Goal: Task Accomplishment & Management: Manage account settings

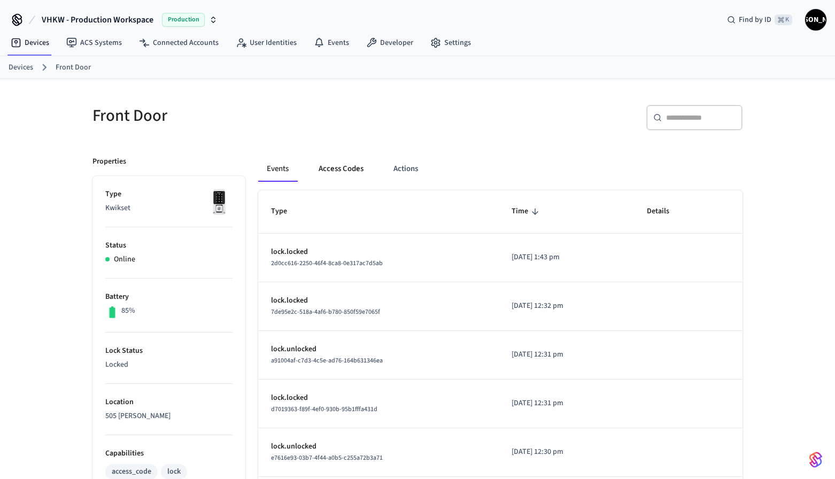
click at [344, 171] on button "Access Codes" at bounding box center [341, 169] width 62 height 26
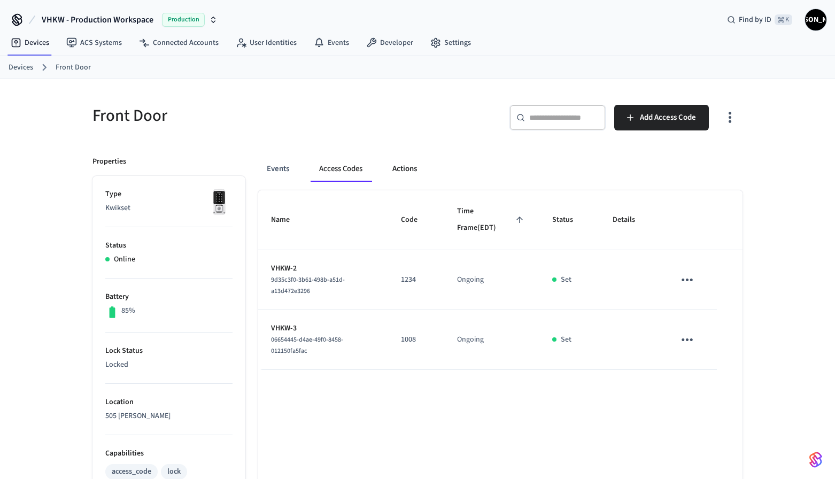
click at [410, 166] on button "Actions" at bounding box center [405, 169] width 42 height 26
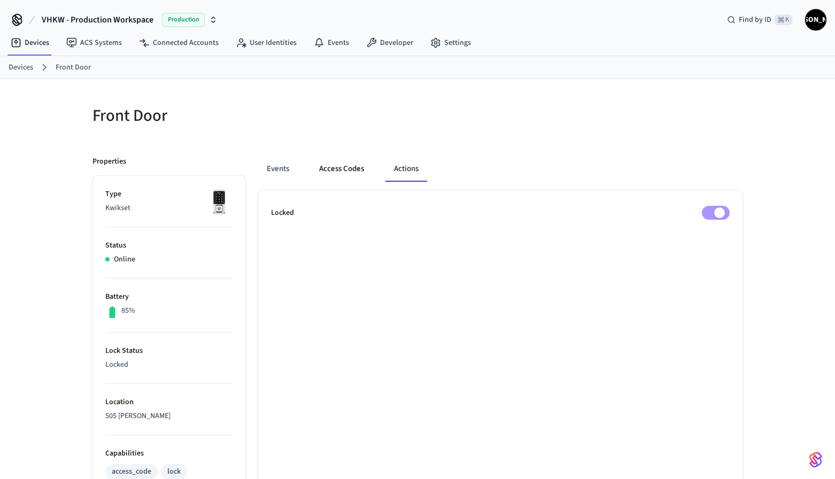
click at [356, 167] on button "Access Codes" at bounding box center [342, 169] width 62 height 26
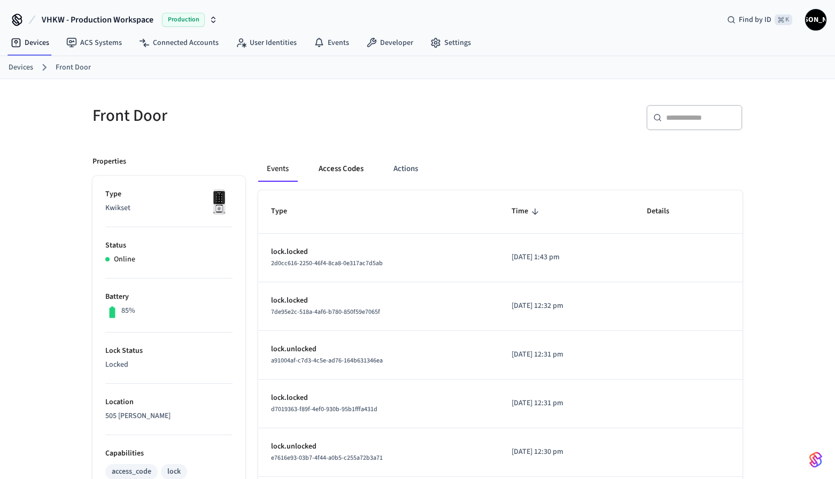
click at [342, 168] on button "Access Codes" at bounding box center [341, 169] width 62 height 26
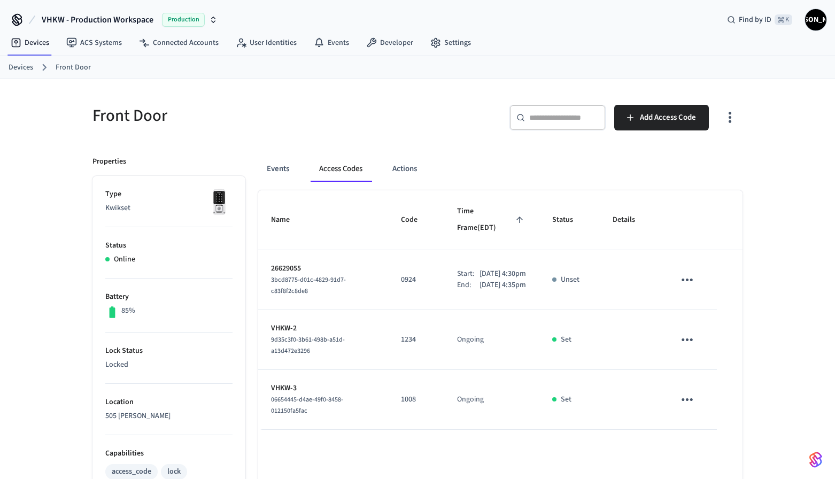
click at [772, 263] on div "Front Door ​ ​ Add Access Code Properties Type Kwikset Status Online Battery 85…" at bounding box center [417, 430] width 835 height 703
click at [683, 279] on icon "sticky table" at bounding box center [687, 280] width 11 height 3
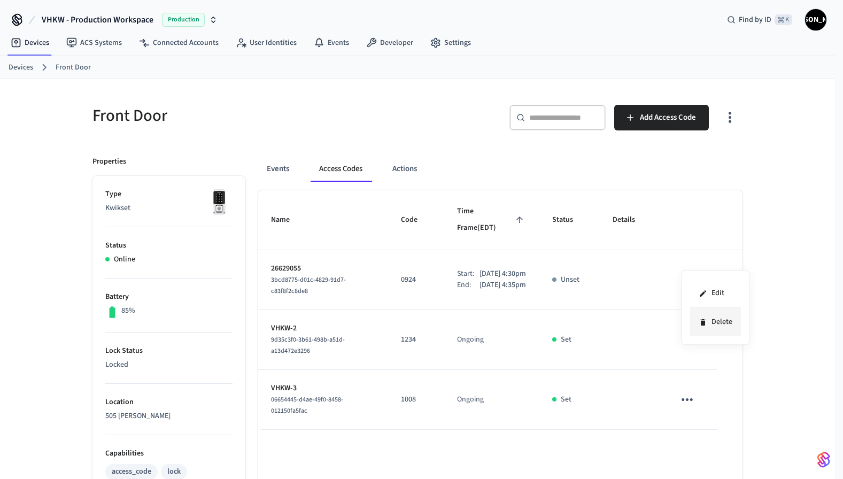
click at [722, 326] on li "Delete" at bounding box center [715, 322] width 51 height 28
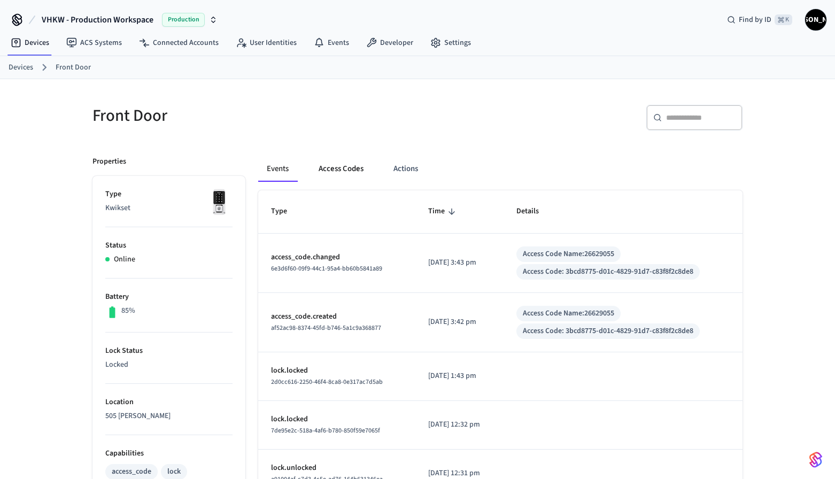
click at [344, 169] on button "Access Codes" at bounding box center [341, 169] width 62 height 26
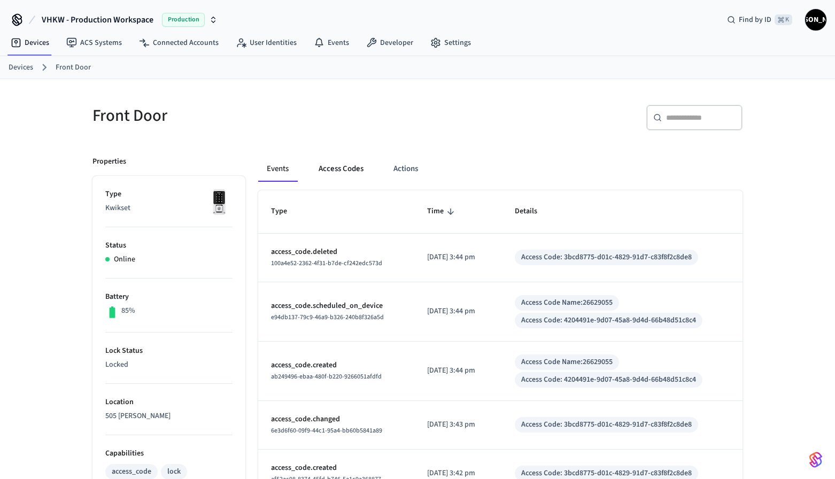
click at [346, 164] on button "Access Codes" at bounding box center [341, 169] width 62 height 26
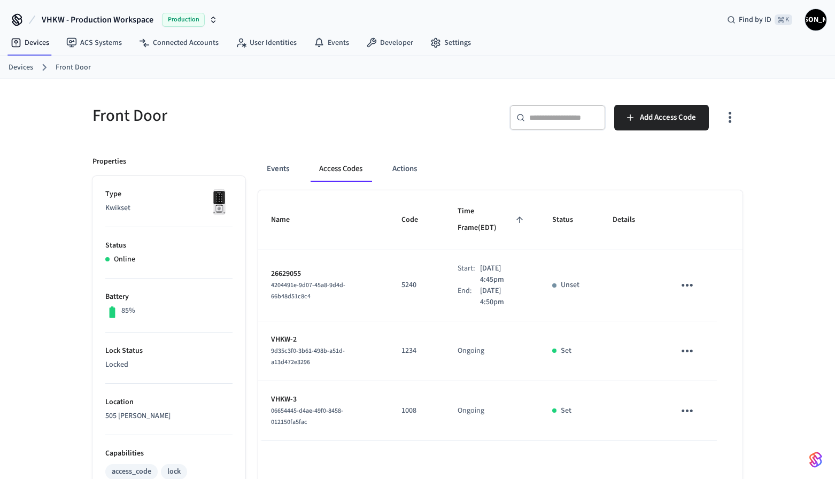
click at [458, 286] on div "End:" at bounding box center [469, 297] width 22 height 22
click at [318, 281] on span "4204491e-9d07-45a8-9d4d-66b48d51c8c4" at bounding box center [308, 291] width 74 height 20
click at [692, 277] on icon "sticky table" at bounding box center [687, 285] width 17 height 17
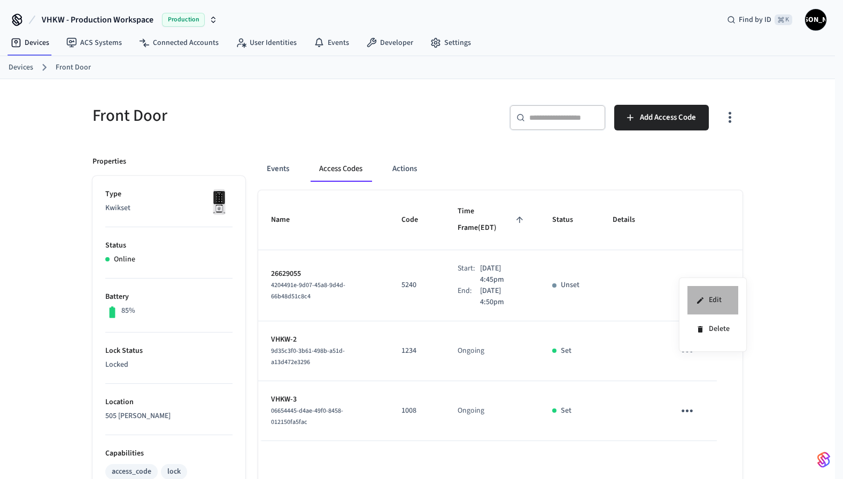
click at [709, 296] on li "Edit" at bounding box center [713, 300] width 51 height 29
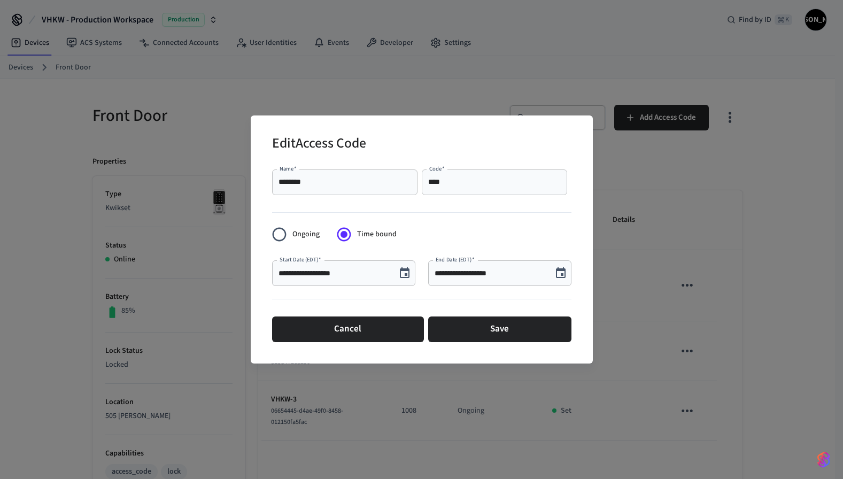
click at [713, 247] on div "**********" at bounding box center [421, 239] width 843 height 479
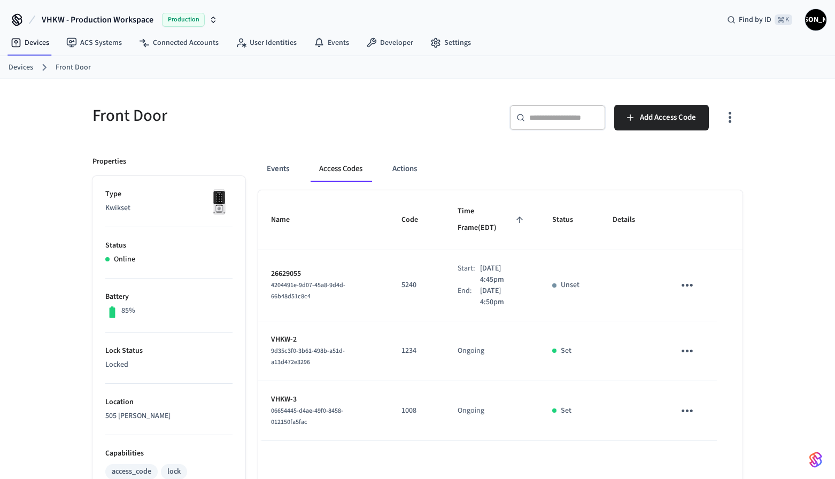
click at [575, 280] on p "Unset" at bounding box center [570, 285] width 19 height 11
click at [688, 277] on icon "sticky table" at bounding box center [687, 285] width 17 height 17
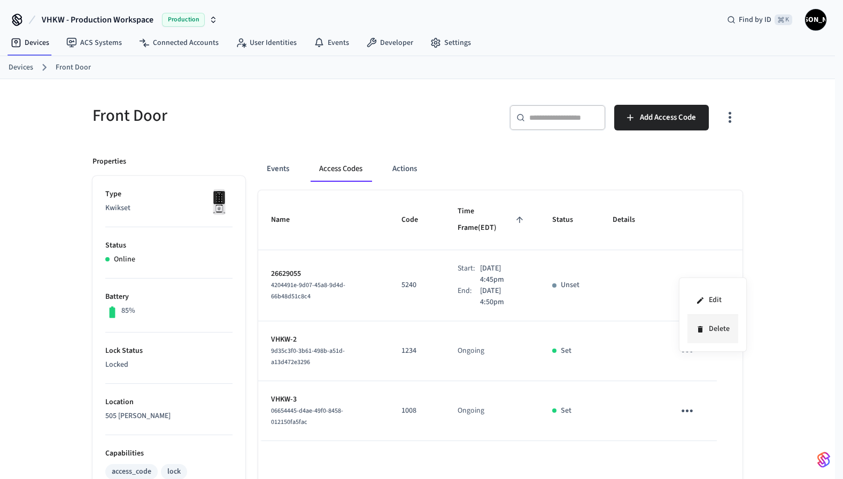
click at [720, 329] on li "Delete" at bounding box center [713, 329] width 51 height 28
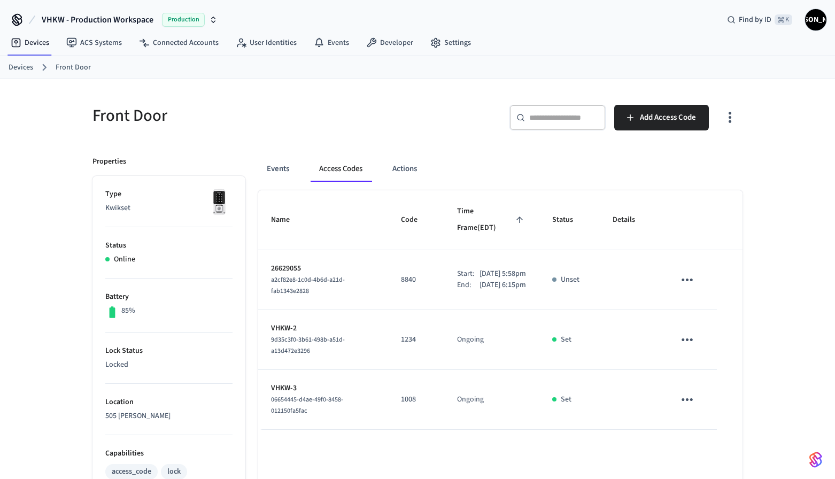
click at [687, 279] on icon "sticky table" at bounding box center [687, 280] width 11 height 3
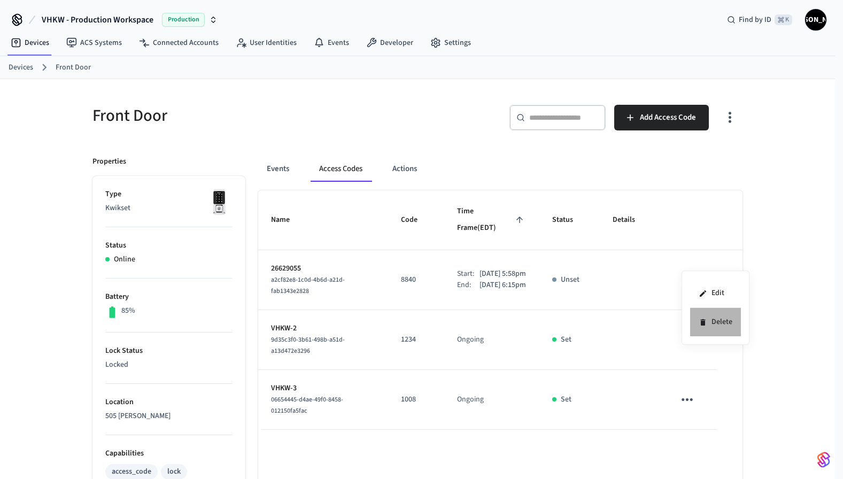
click at [721, 321] on li "Delete" at bounding box center [715, 322] width 51 height 28
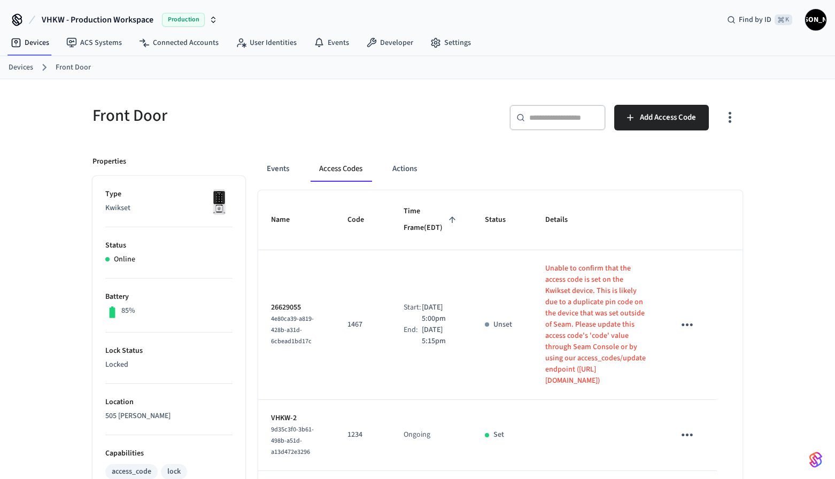
click at [792, 333] on div "Front Door ​ ​ Add Access Code Properties Type Kwikset Status Online Battery 85…" at bounding box center [417, 430] width 835 height 703
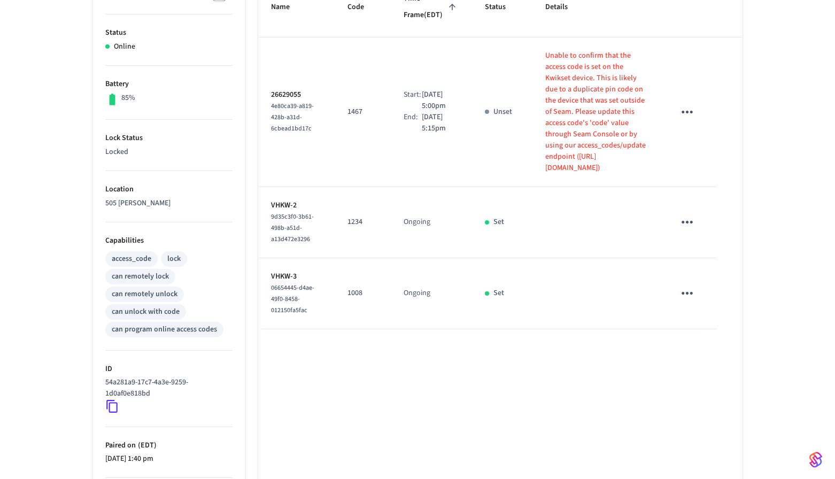
scroll to position [214, 0]
click at [690, 119] on icon "sticky table" at bounding box center [687, 111] width 17 height 17
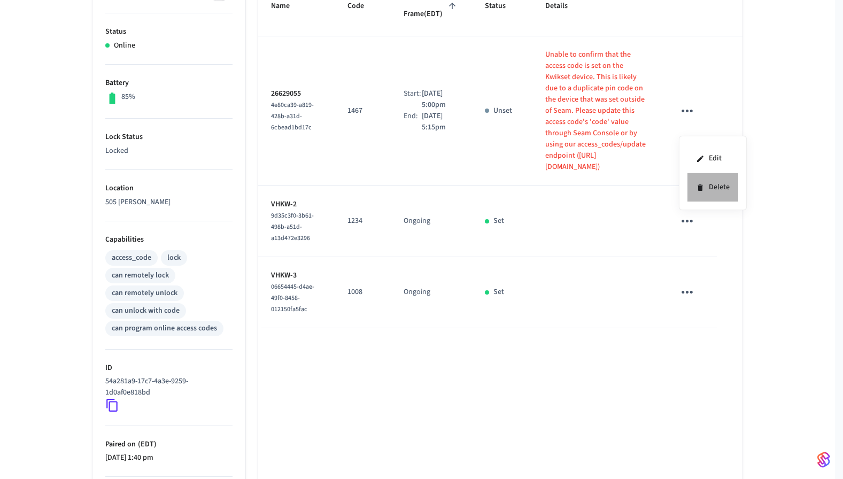
click at [716, 183] on li "Delete" at bounding box center [713, 187] width 51 height 28
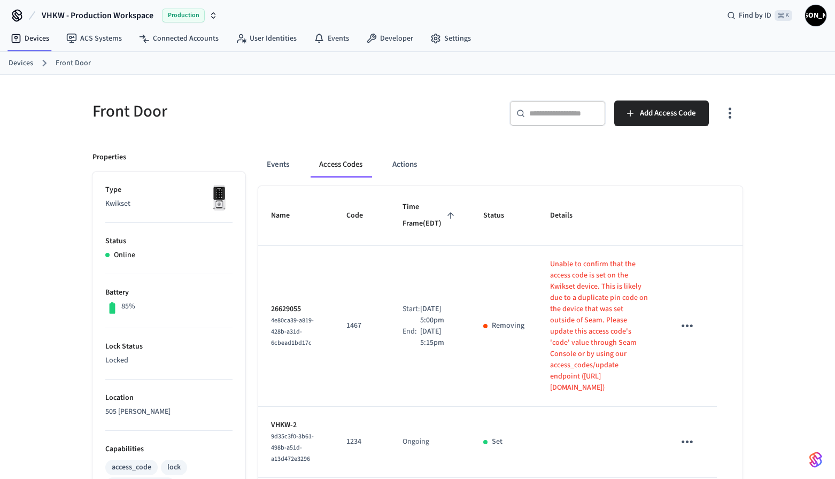
scroll to position [0, 0]
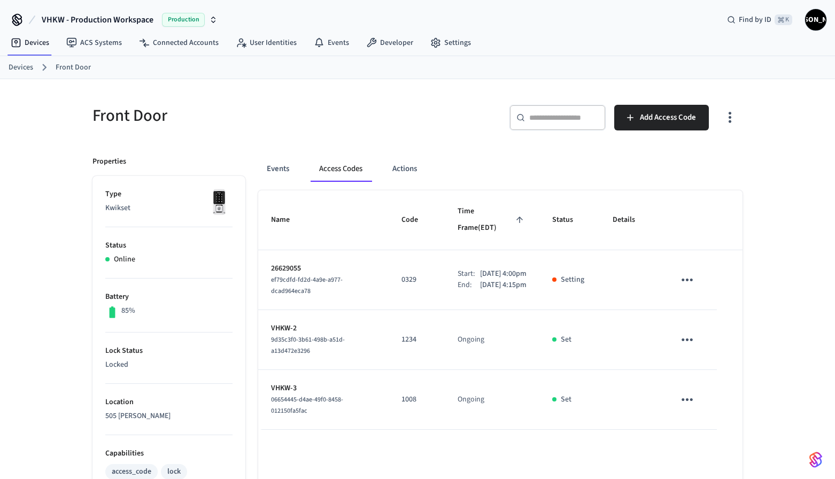
click at [788, 281] on div "Front Door ​ ​ Add Access Code Properties Type Kwikset Status Online Battery 85…" at bounding box center [417, 430] width 835 height 703
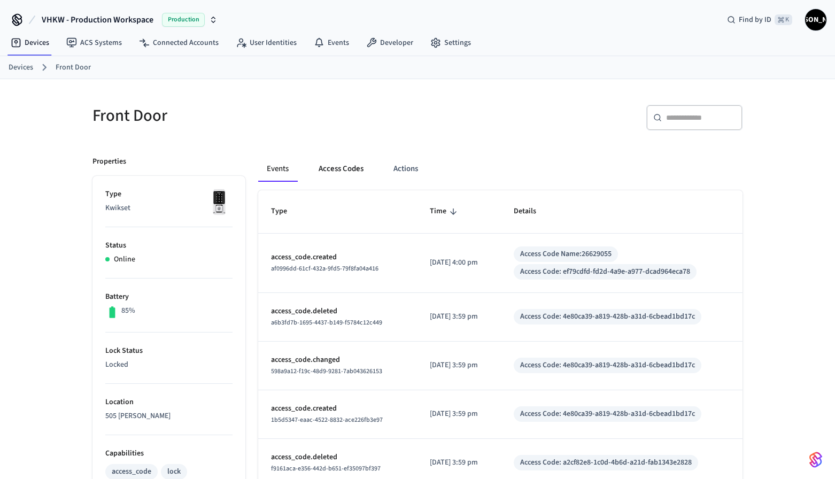
click at [332, 164] on button "Access Codes" at bounding box center [341, 169] width 62 height 26
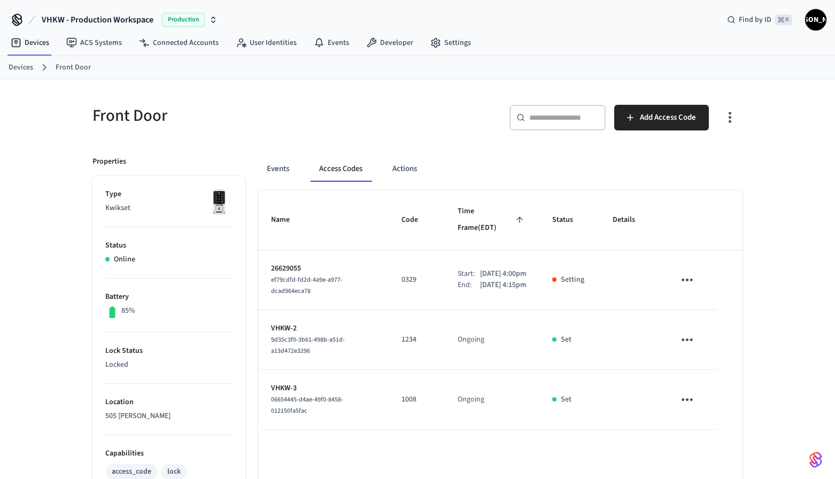
click at [811, 265] on div "Front Door ​ ​ Add Access Code Properties Type Kwikset Status Online Battery 85…" at bounding box center [417, 430] width 835 height 703
click at [793, 344] on div "Front Door ​ ​ Add Access Code Properties Type Kwikset Status Online Battery 85…" at bounding box center [417, 430] width 835 height 703
click at [687, 338] on icon "sticky table" at bounding box center [687, 339] width 11 height 3
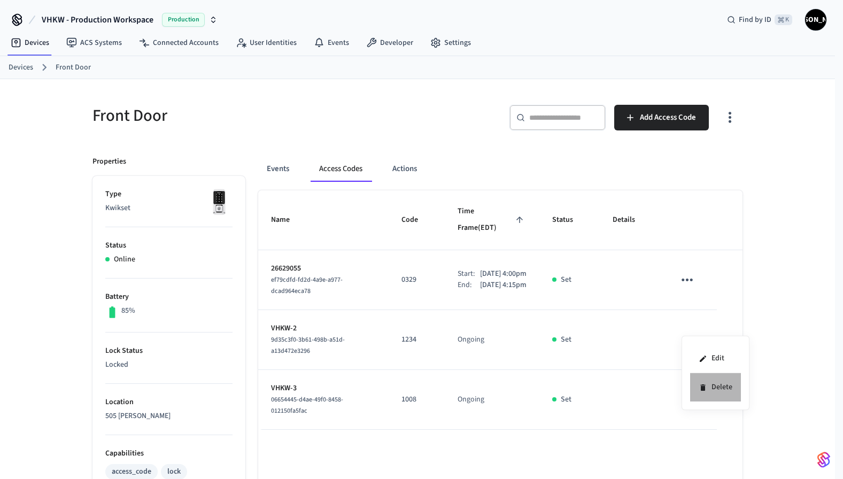
click at [717, 387] on li "Delete" at bounding box center [715, 387] width 51 height 28
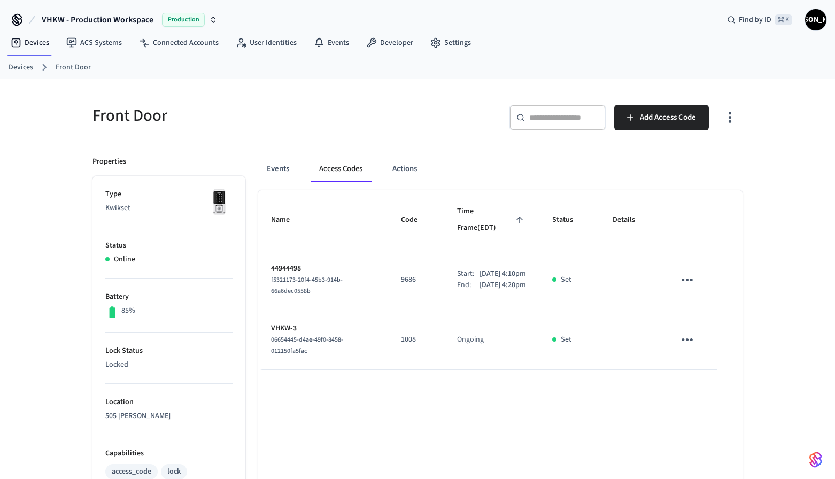
click at [688, 333] on icon "sticky table" at bounding box center [687, 339] width 17 height 17
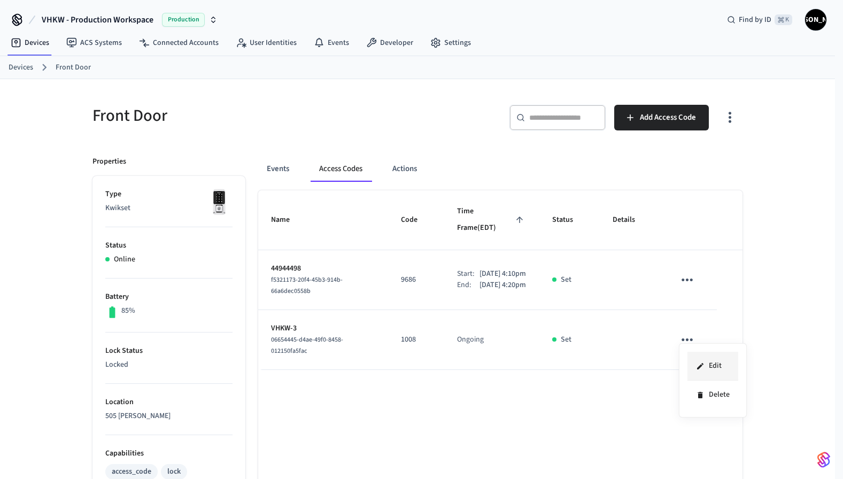
click at [722, 361] on li "Edit" at bounding box center [713, 366] width 51 height 29
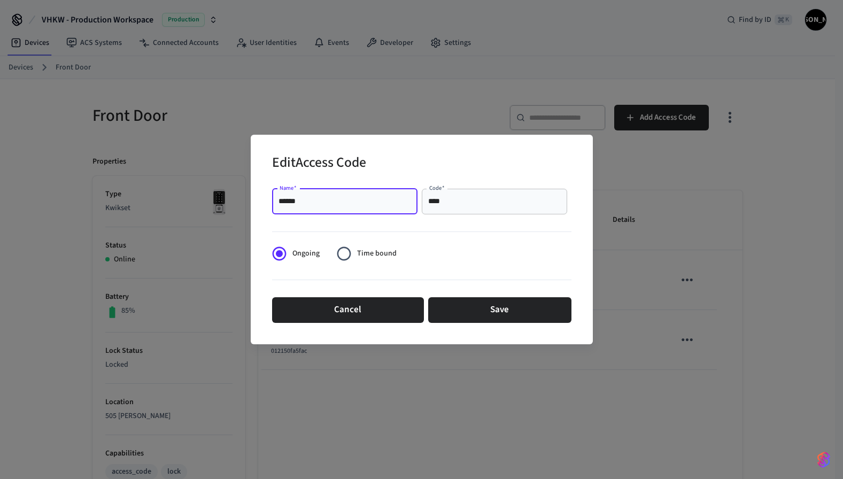
drag, startPoint x: 300, startPoint y: 202, endPoint x: 310, endPoint y: 200, distance: 10.3
click at [310, 200] on input "******" at bounding box center [345, 201] width 133 height 11
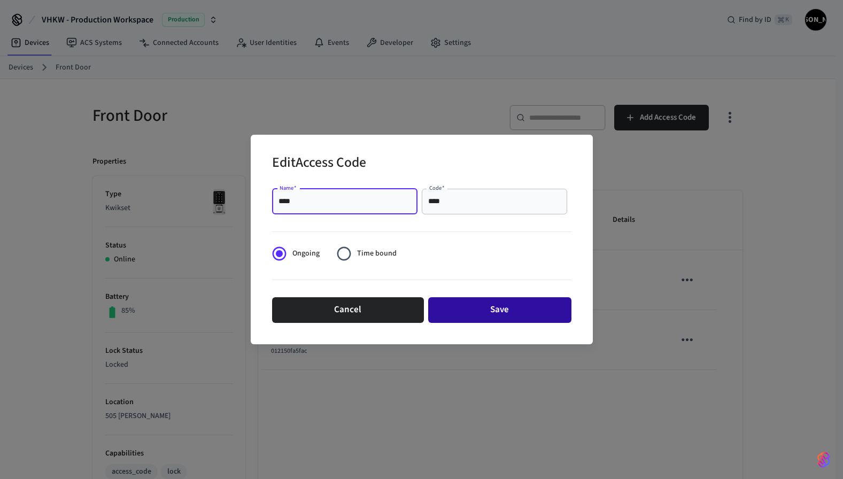
type input "****"
click at [510, 310] on button "Save" at bounding box center [499, 310] width 143 height 26
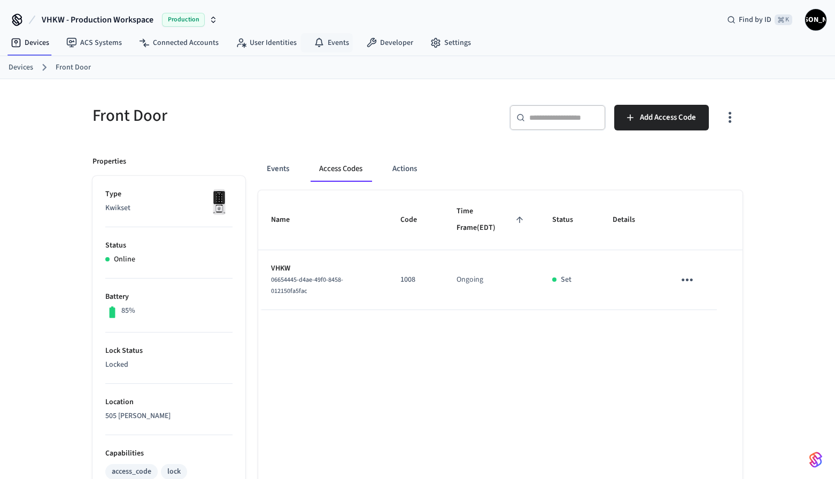
click at [245, 108] on h5 "Front Door" at bounding box center [251, 116] width 319 height 22
click at [26, 65] on link "Devices" at bounding box center [21, 67] width 25 height 11
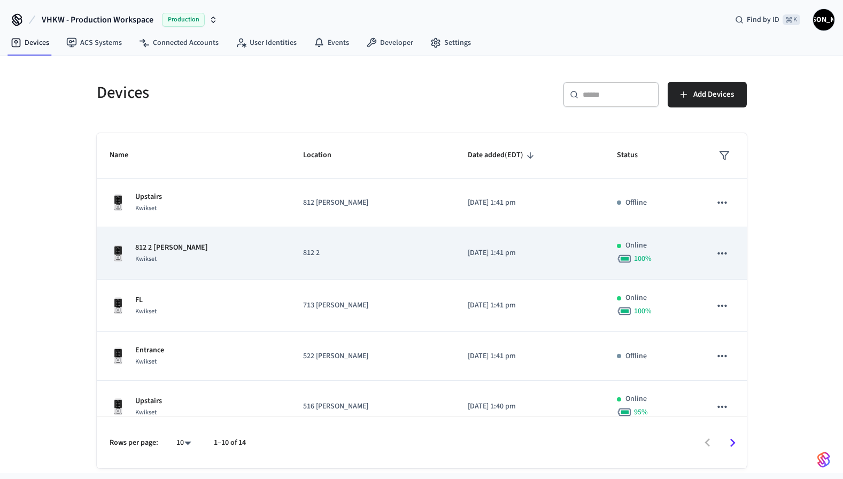
click at [715, 249] on icon "sticky table" at bounding box center [722, 253] width 14 height 14
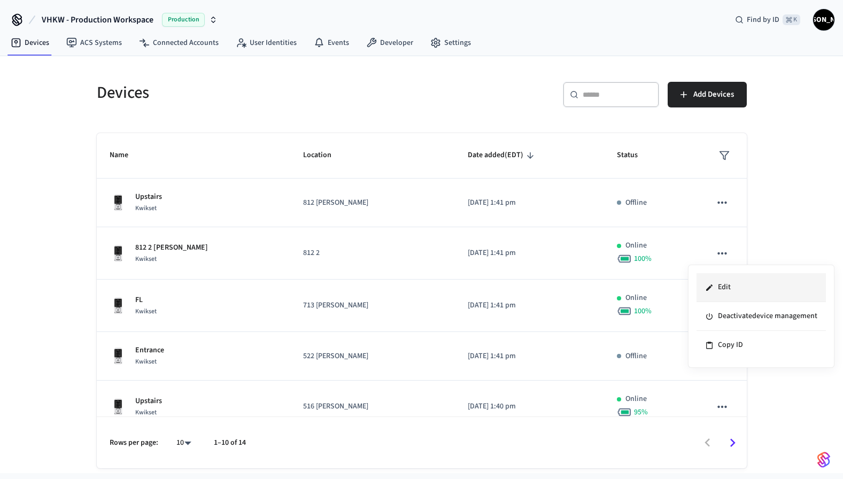
click at [725, 288] on li "Edit" at bounding box center [761, 287] width 129 height 29
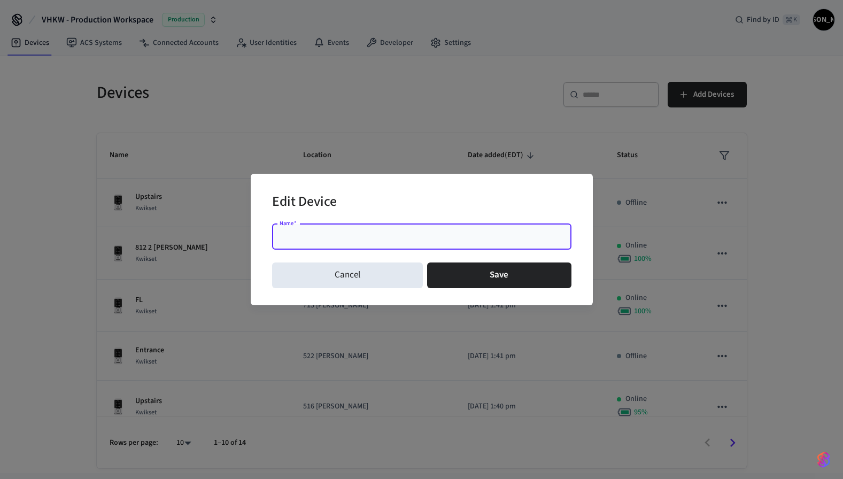
click at [501, 218] on div "Edit Device" at bounding box center [421, 203] width 299 height 33
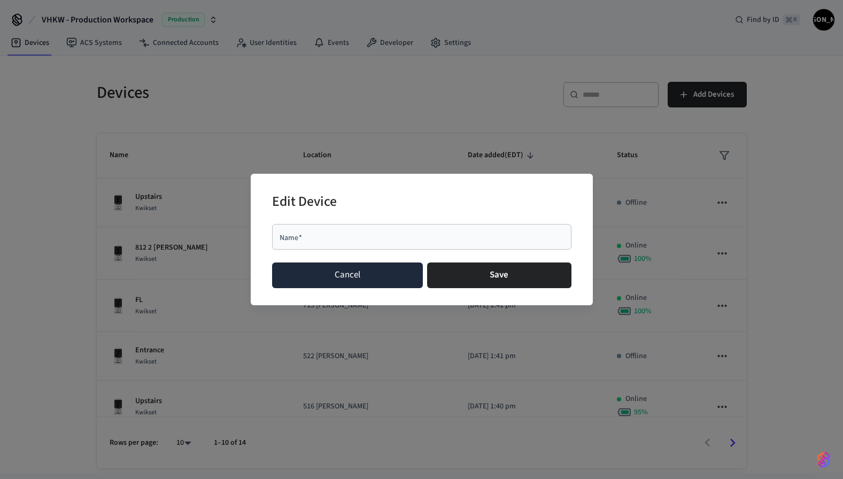
click at [367, 274] on button "Cancel" at bounding box center [347, 276] width 151 height 26
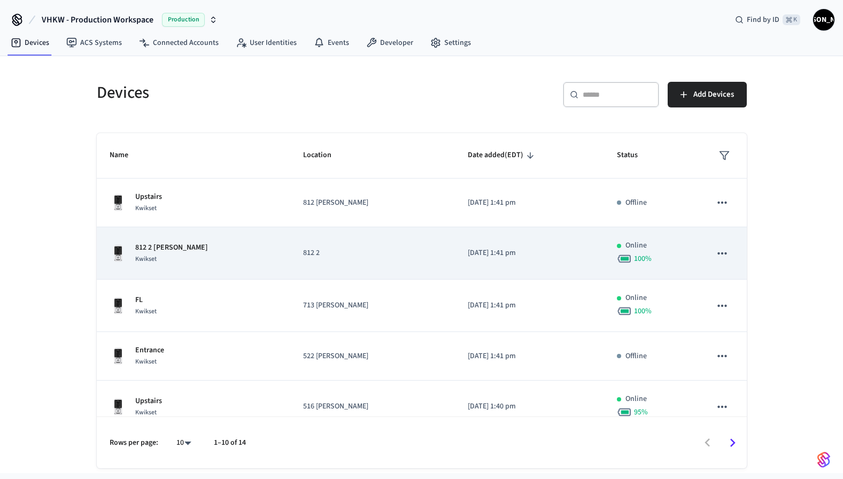
click at [214, 259] on div "812 2 Fleming Kwikset" at bounding box center [194, 253] width 168 height 22
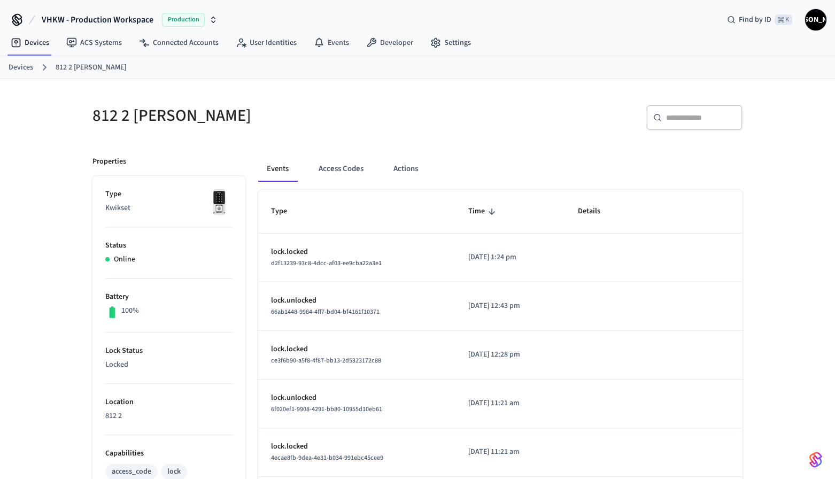
click at [166, 113] on h5 "812 2 Fleming" at bounding box center [251, 116] width 319 height 22
click at [333, 166] on button "Access Codes" at bounding box center [341, 169] width 62 height 26
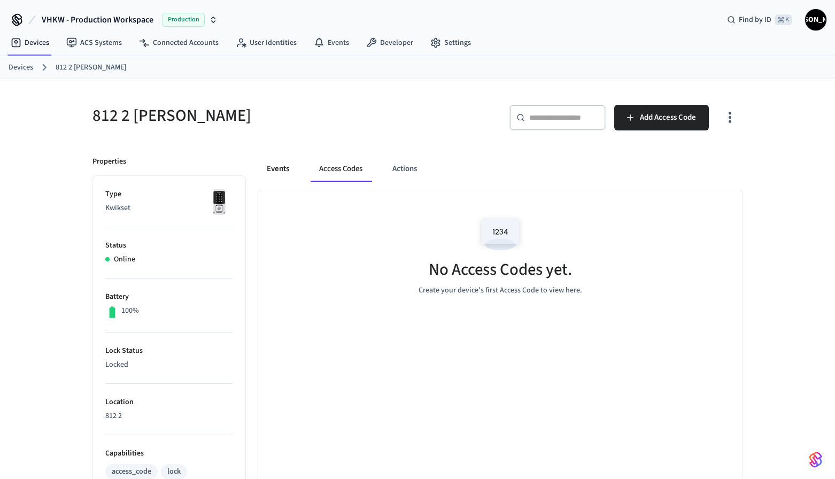
click at [289, 167] on button "Events" at bounding box center [278, 169] width 40 height 26
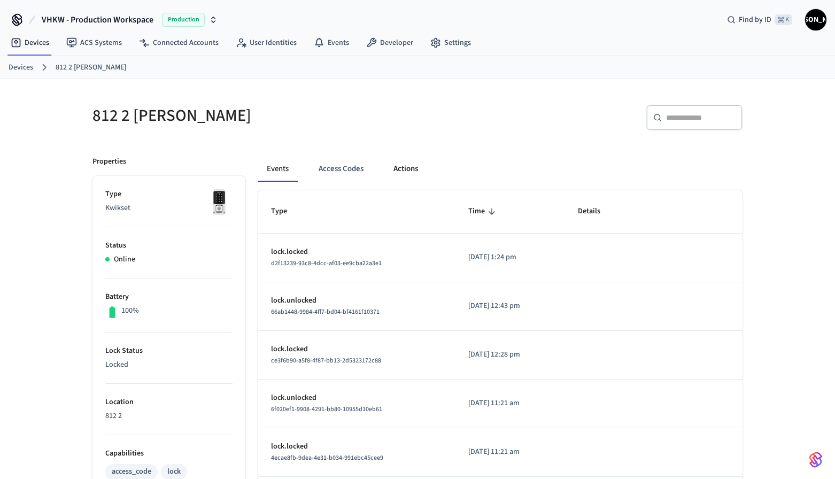
click at [406, 164] on button "Actions" at bounding box center [406, 169] width 42 height 26
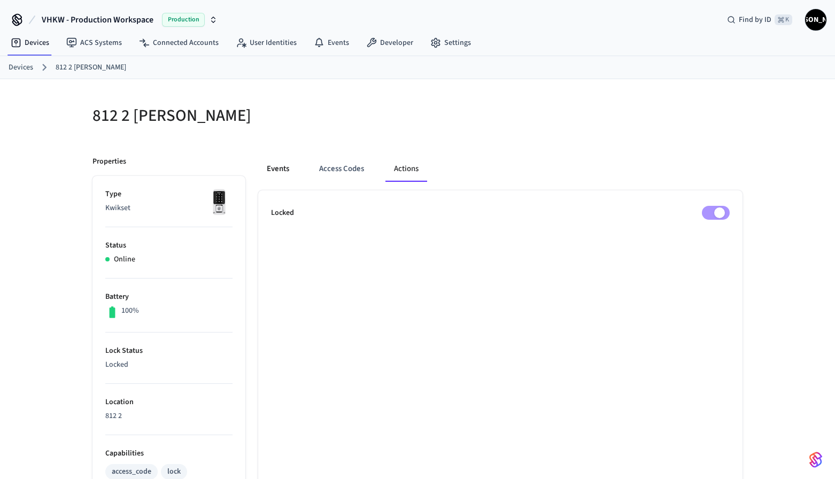
click at [280, 166] on button "Events" at bounding box center [278, 169] width 40 height 26
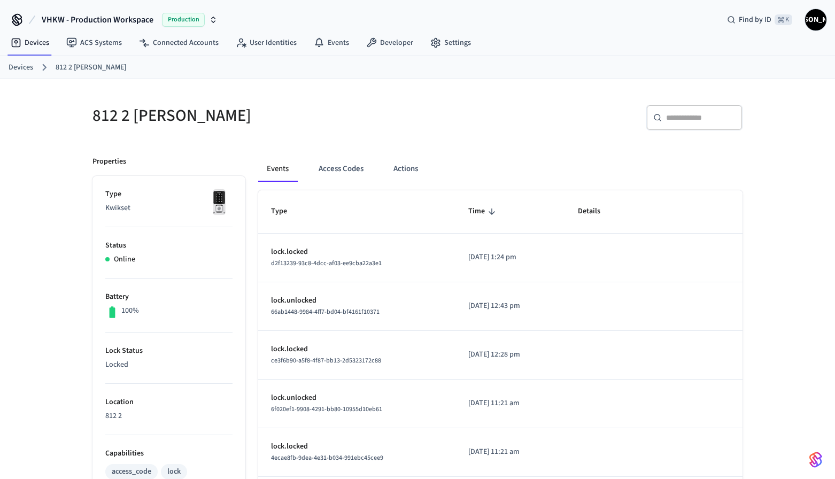
click at [123, 256] on p "Online" at bounding box center [124, 259] width 21 height 11
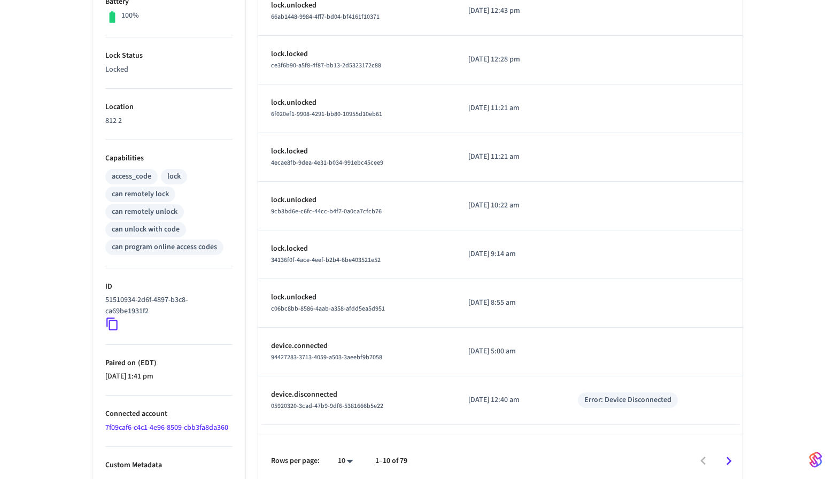
scroll to position [303, 0]
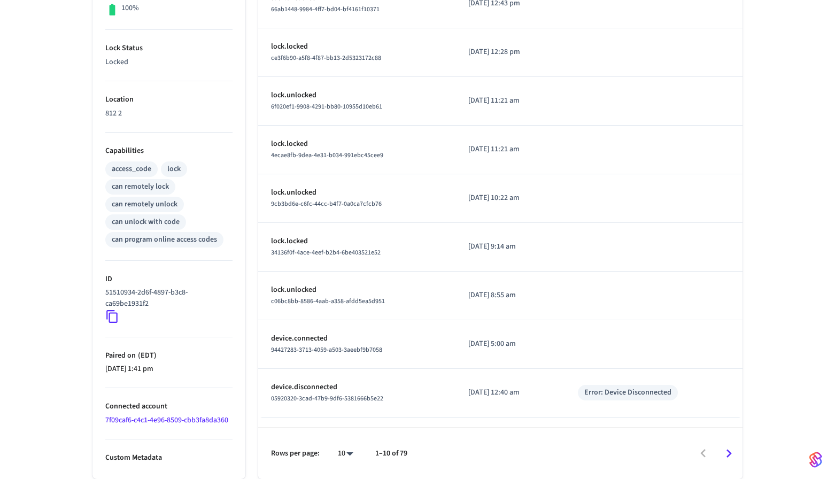
click at [146, 460] on p "Custom Metadata" at bounding box center [168, 457] width 127 height 11
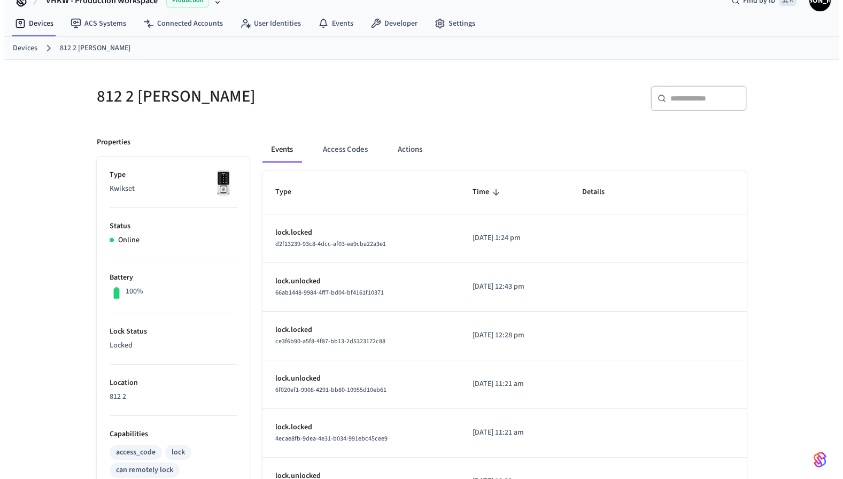
scroll to position [0, 0]
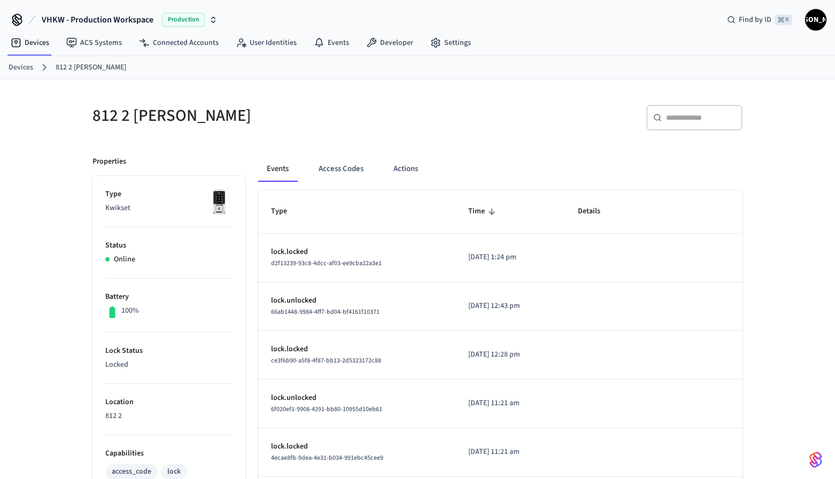
click at [75, 65] on link "812 2 Fleming" at bounding box center [91, 67] width 71 height 11
click at [23, 66] on link "Devices" at bounding box center [21, 67] width 25 height 11
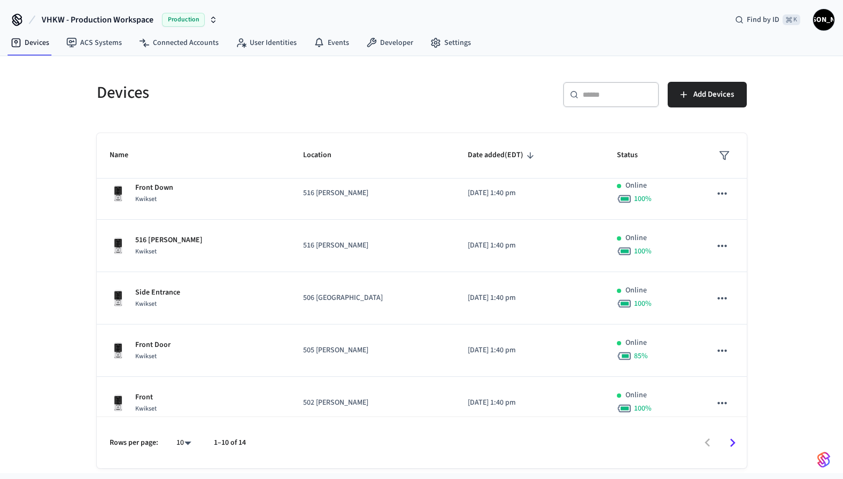
scroll to position [279, 0]
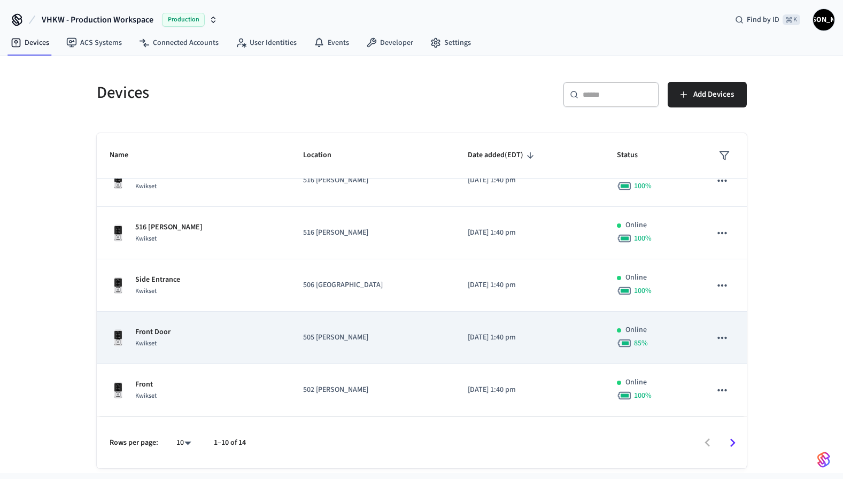
click at [715, 340] on icon "sticky table" at bounding box center [722, 338] width 14 height 14
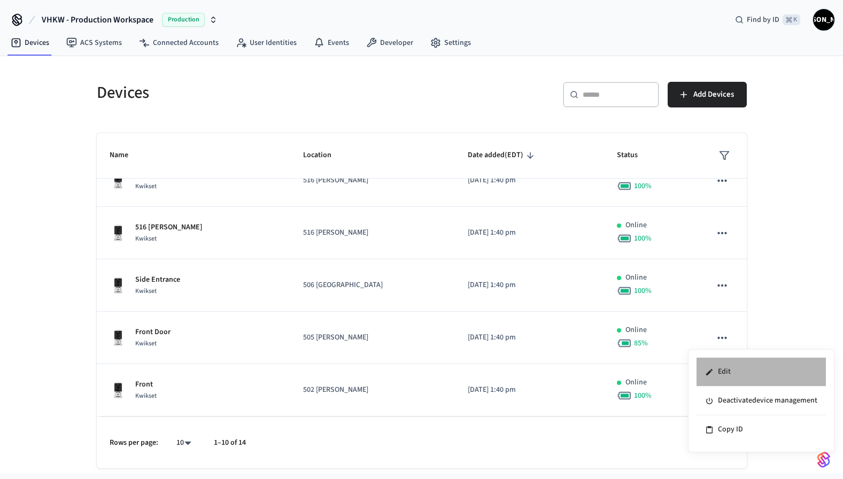
click at [724, 372] on li "Edit" at bounding box center [761, 372] width 129 height 29
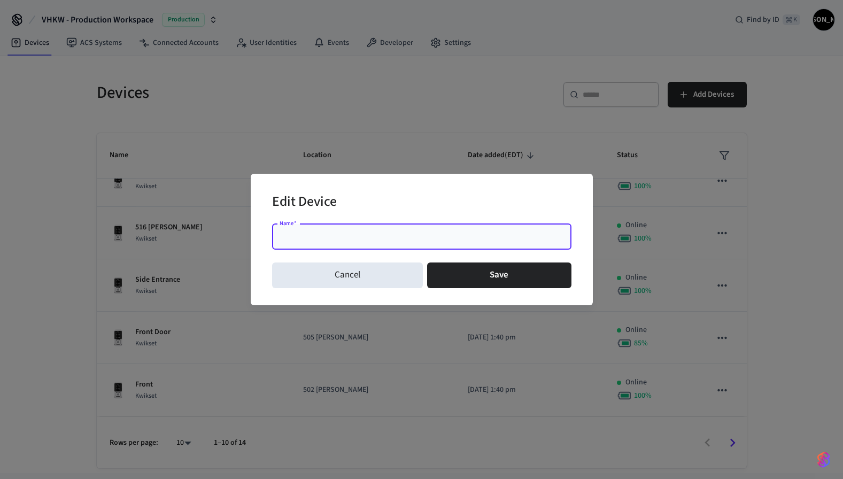
click at [410, 197] on div "Edit Device" at bounding box center [421, 203] width 299 height 33
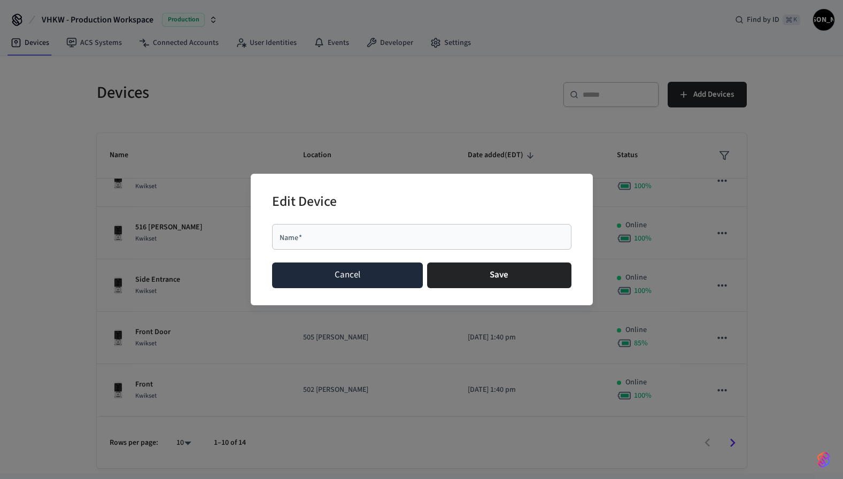
click at [357, 282] on button "Cancel" at bounding box center [347, 276] width 151 height 26
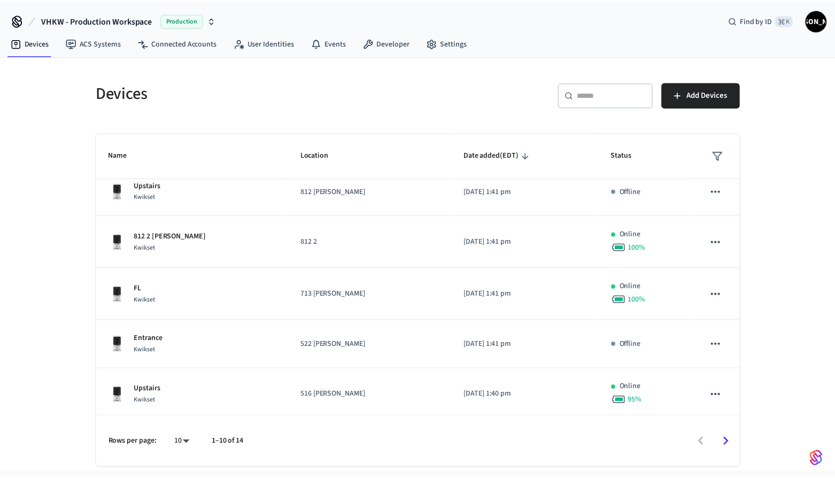
scroll to position [0, 0]
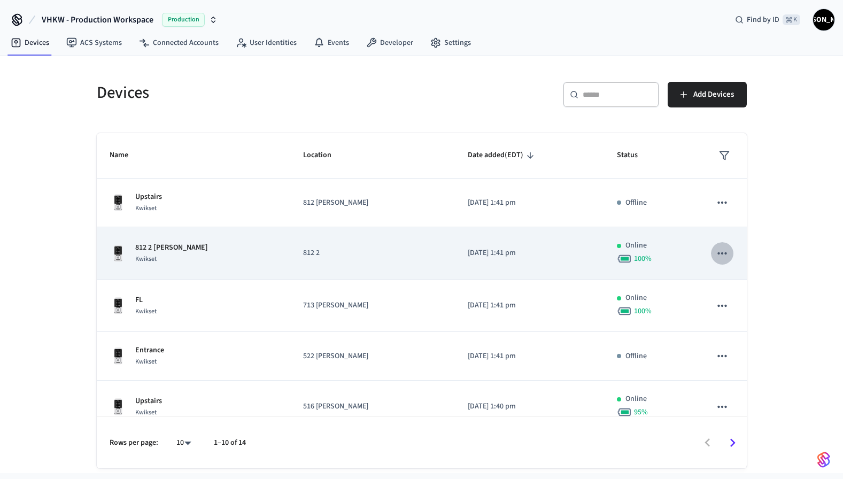
click at [718, 253] on icon "sticky table" at bounding box center [722, 253] width 9 height 2
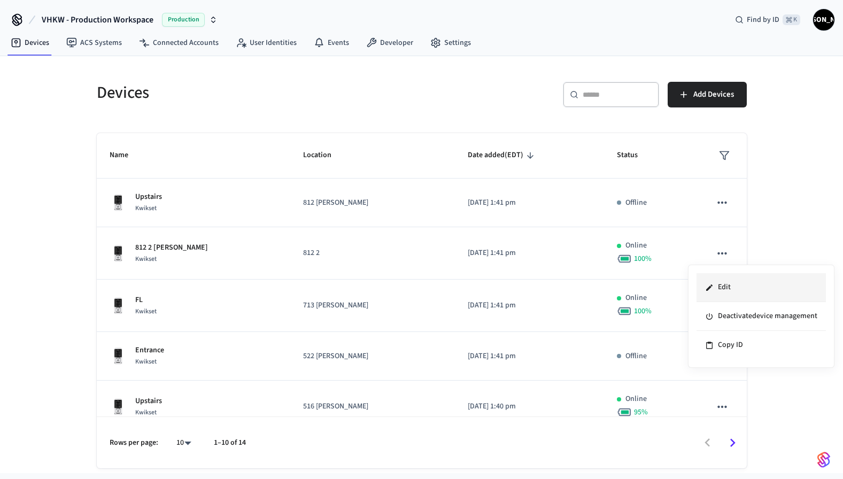
click at [726, 288] on li "Edit" at bounding box center [761, 287] width 129 height 29
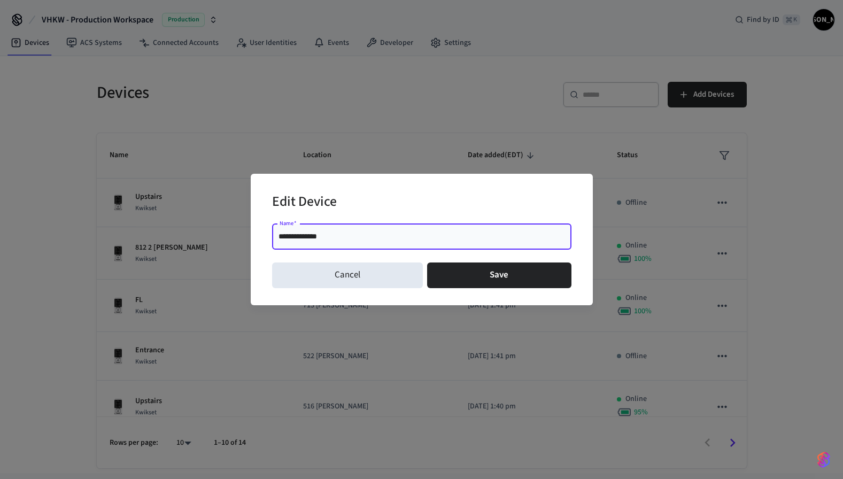
type input "**********"
click at [396, 203] on div "Edit Device" at bounding box center [421, 203] width 299 height 33
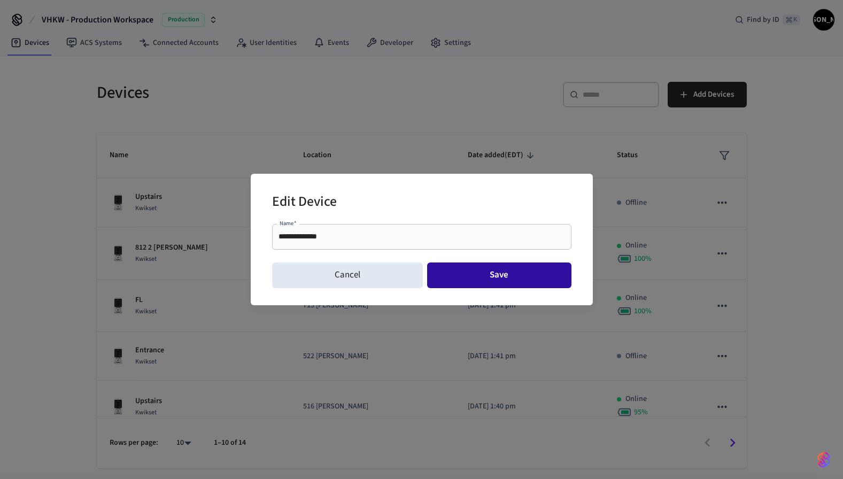
click at [495, 274] on button "Save" at bounding box center [499, 276] width 144 height 26
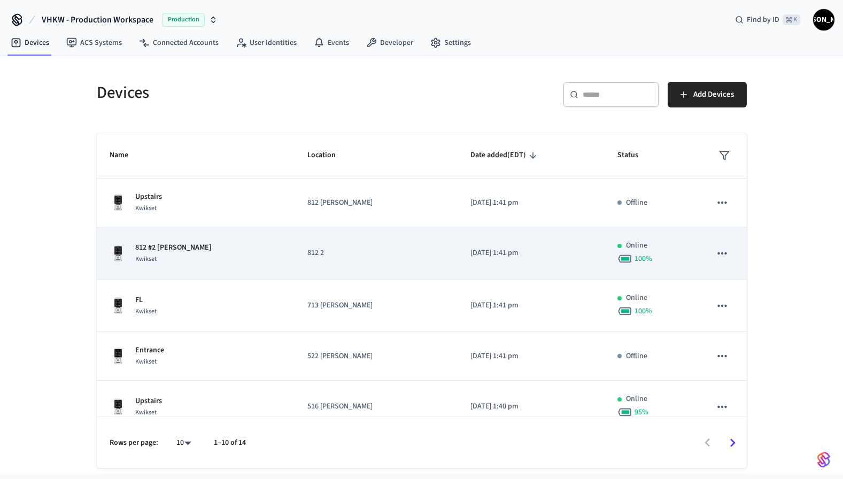
click at [307, 248] on p "812 2" at bounding box center [375, 253] width 137 height 11
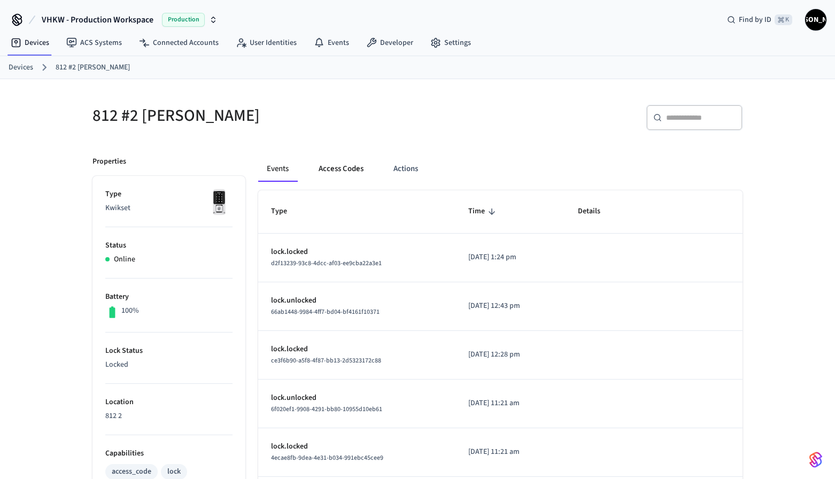
click at [325, 169] on button "Access Codes" at bounding box center [341, 169] width 62 height 26
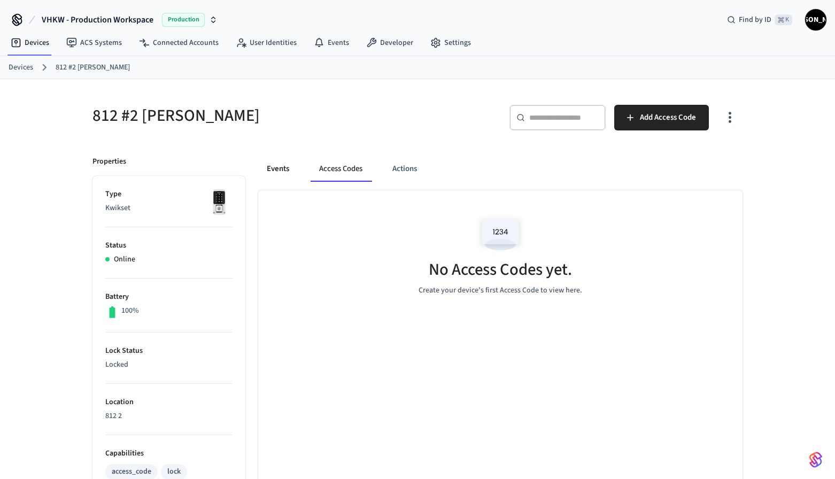
click at [273, 168] on button "Events" at bounding box center [278, 169] width 40 height 26
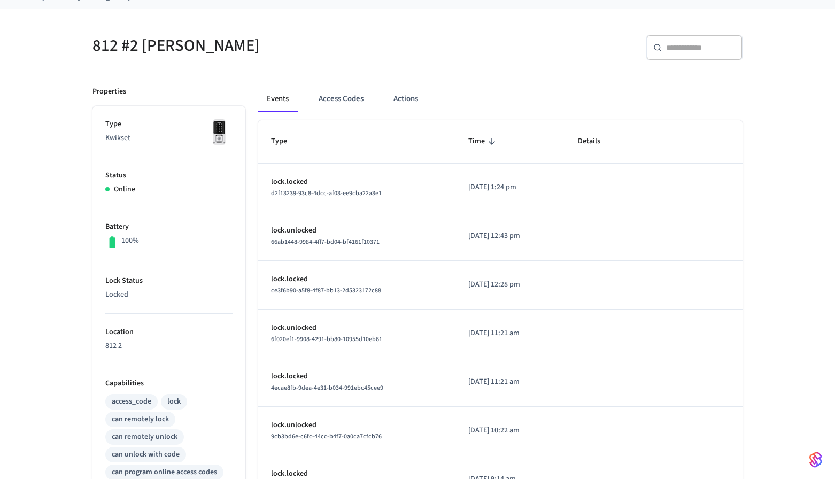
scroll to position [171, 0]
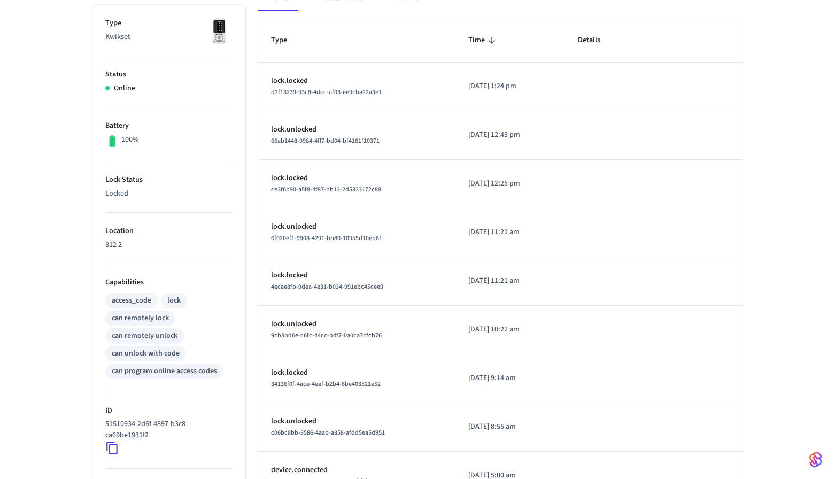
click at [117, 230] on p "Location" at bounding box center [168, 231] width 127 height 11
click at [113, 242] on p "812 2" at bounding box center [168, 245] width 127 height 11
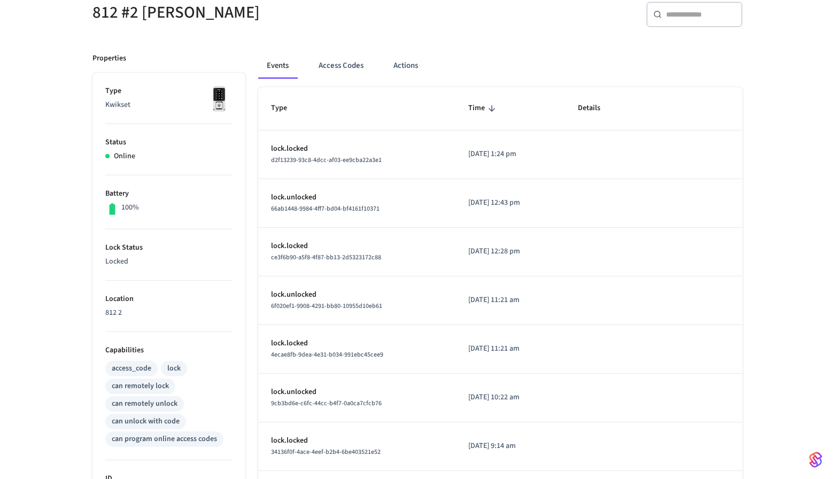
scroll to position [0, 0]
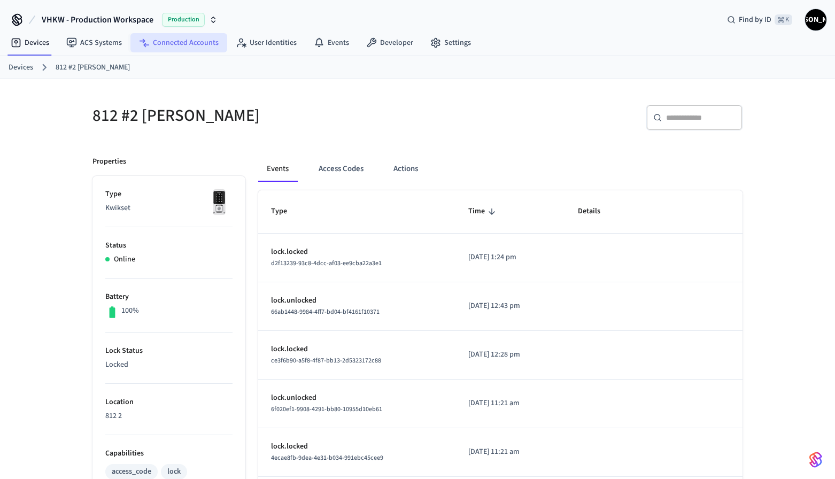
click at [163, 44] on link "Connected Accounts" at bounding box center [178, 42] width 97 height 19
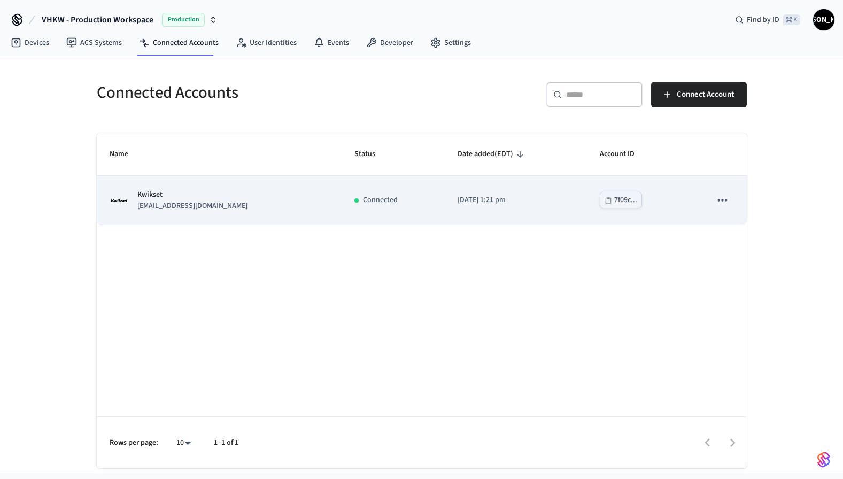
click at [203, 192] on div "Kwikset tech@vhkw.com" at bounding box center [219, 200] width 219 height 22
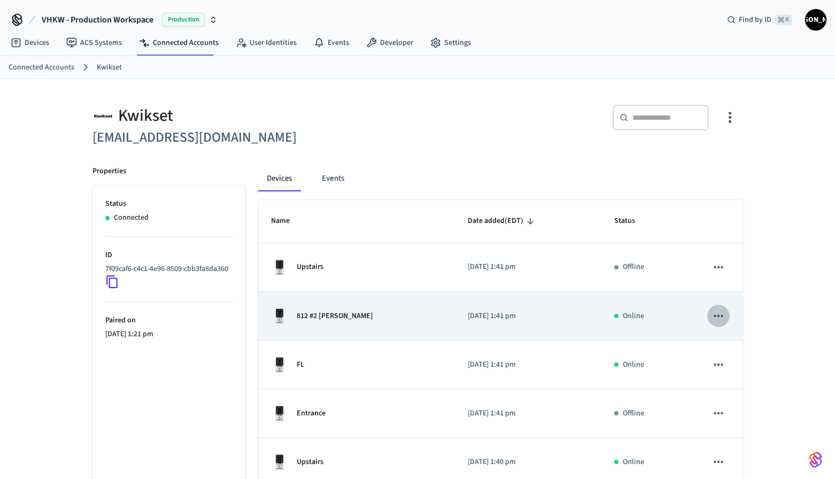
click at [722, 316] on icon "sticky table" at bounding box center [718, 316] width 9 height 2
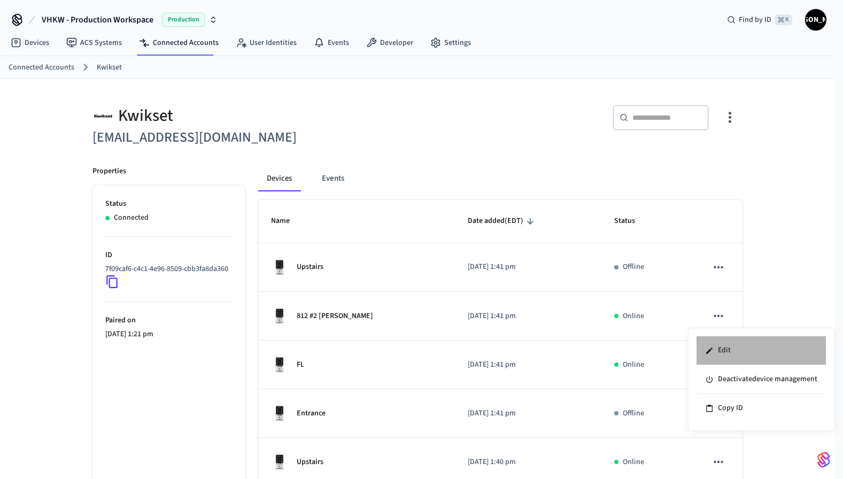
click at [726, 349] on li "Edit" at bounding box center [761, 350] width 129 height 29
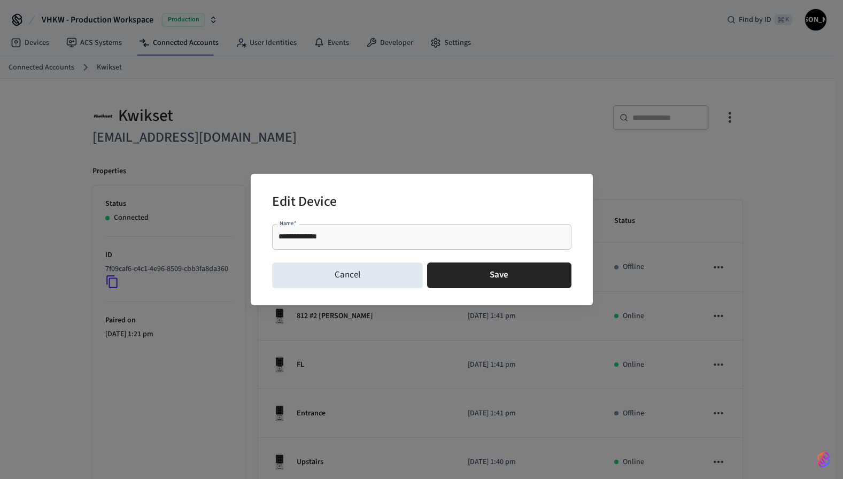
click at [475, 225] on div "**********" at bounding box center [421, 237] width 299 height 26
click at [471, 206] on div "Edit Device" at bounding box center [421, 203] width 299 height 33
click at [295, 236] on input "**********" at bounding box center [422, 237] width 287 height 11
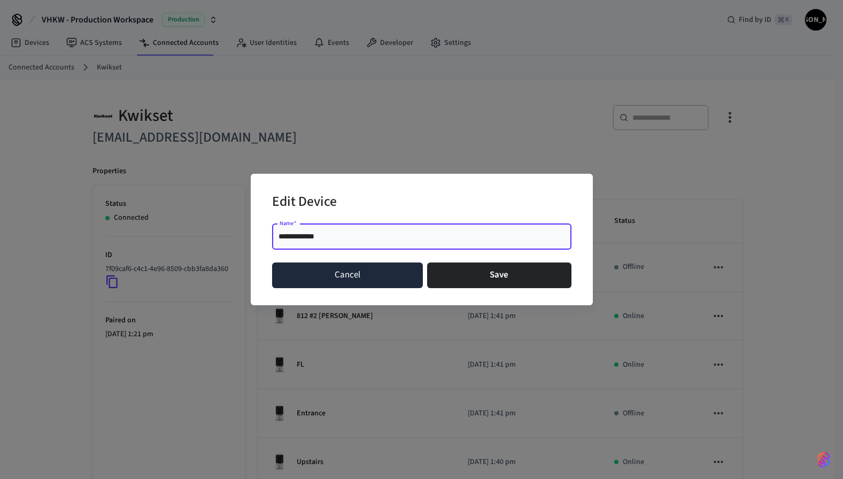
type input "**********"
click at [362, 281] on button "Cancel" at bounding box center [347, 276] width 151 height 26
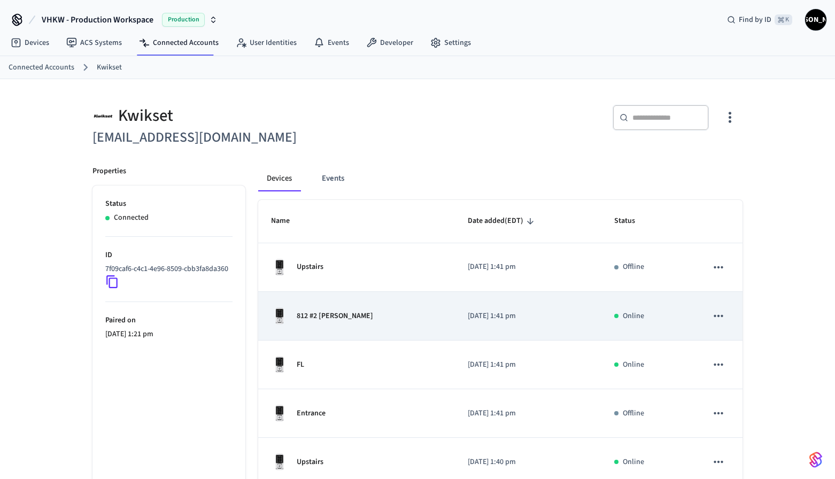
click at [369, 313] on div "812 #2 Fleming" at bounding box center [356, 315] width 171 height 17
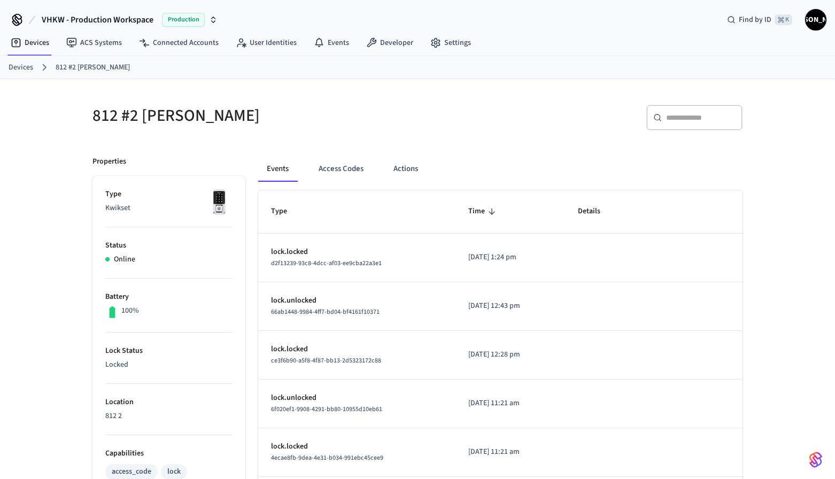
click at [23, 68] on link "Devices" at bounding box center [21, 67] width 25 height 11
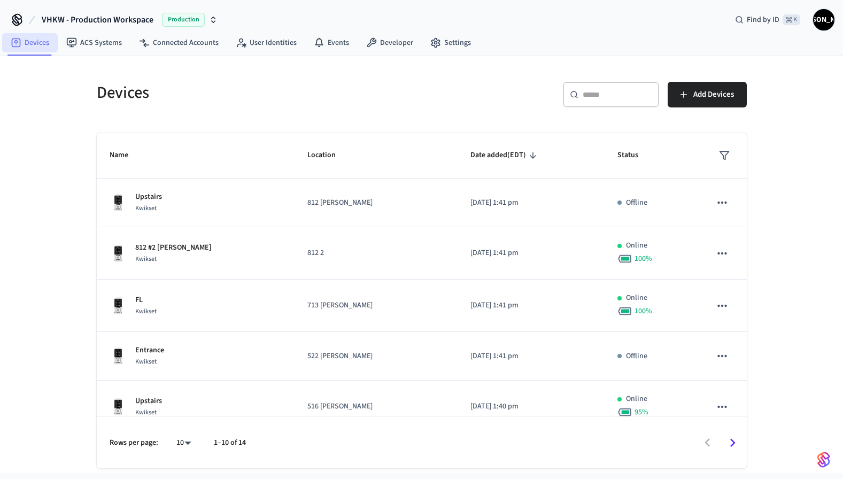
click at [38, 45] on link "Devices" at bounding box center [30, 42] width 56 height 19
click at [171, 41] on link "Connected Accounts" at bounding box center [178, 42] width 97 height 19
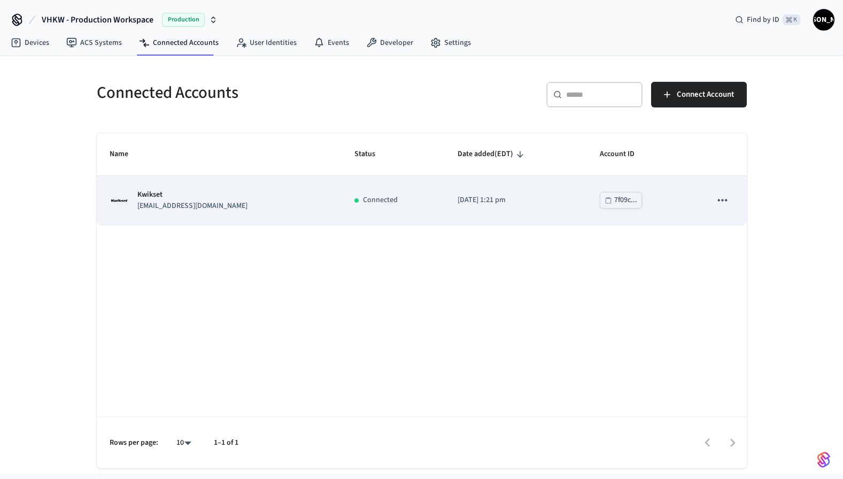
click at [168, 205] on p "tech@vhkw.com" at bounding box center [192, 205] width 110 height 11
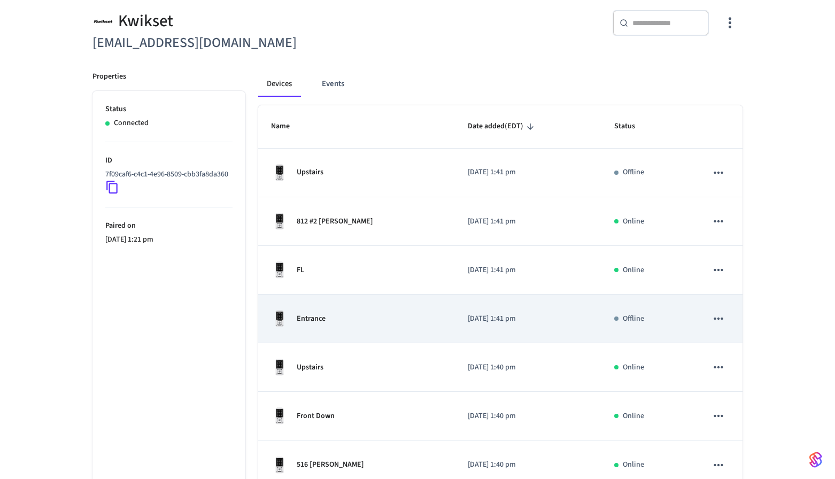
scroll to position [43, 0]
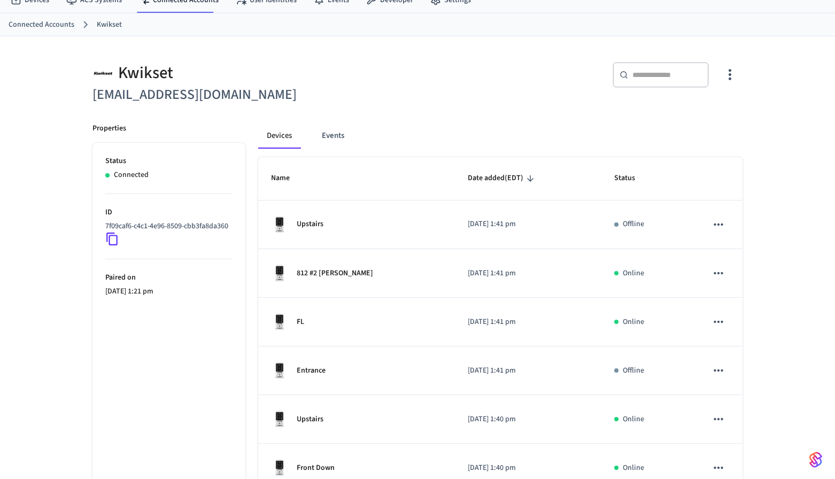
click at [176, 449] on ul "Status Connected ID 7f09caf6-c4c1-4e96-8509-cbb3fa8da360 Paired on 2025/09/12 a…" at bounding box center [168, 441] width 153 height 597
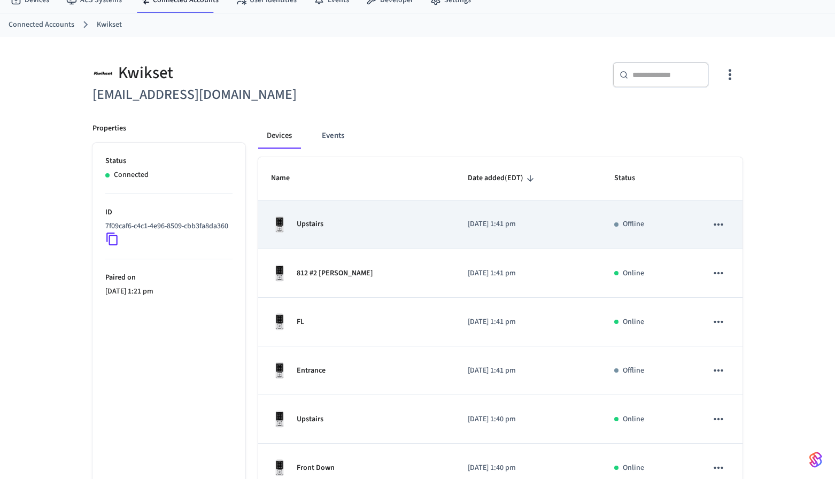
click at [339, 225] on div "Upstairs" at bounding box center [356, 224] width 171 height 17
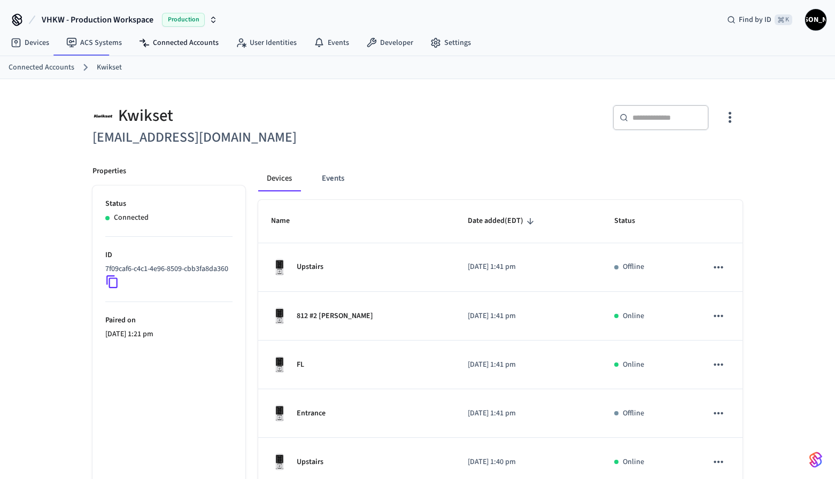
scroll to position [43, 0]
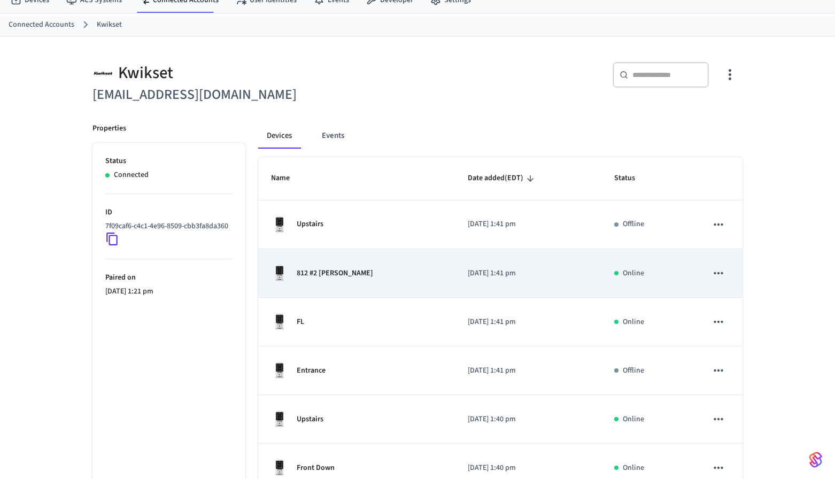
click at [335, 272] on p "812 #2 Fleming" at bounding box center [335, 273] width 76 height 11
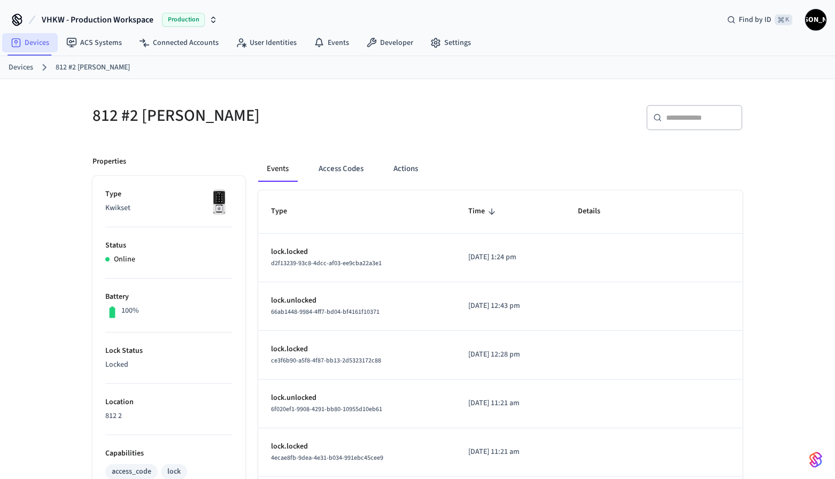
click at [38, 44] on link "Devices" at bounding box center [30, 42] width 56 height 19
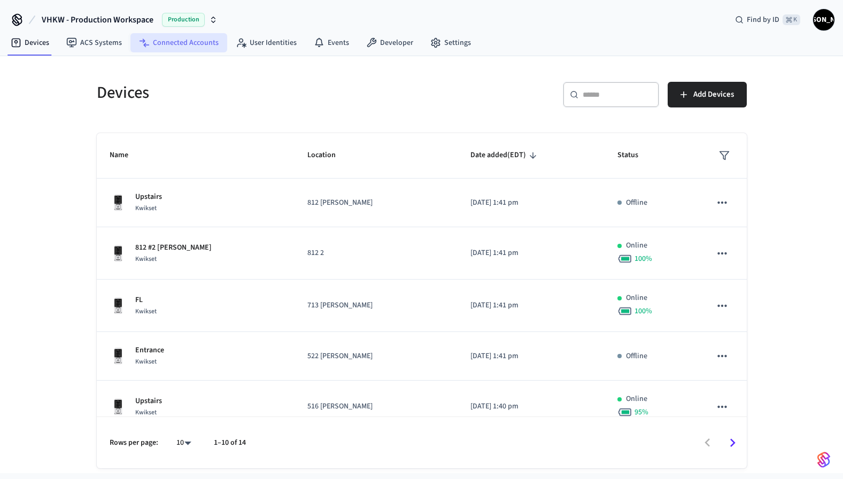
click at [174, 47] on link "Connected Accounts" at bounding box center [178, 42] width 97 height 19
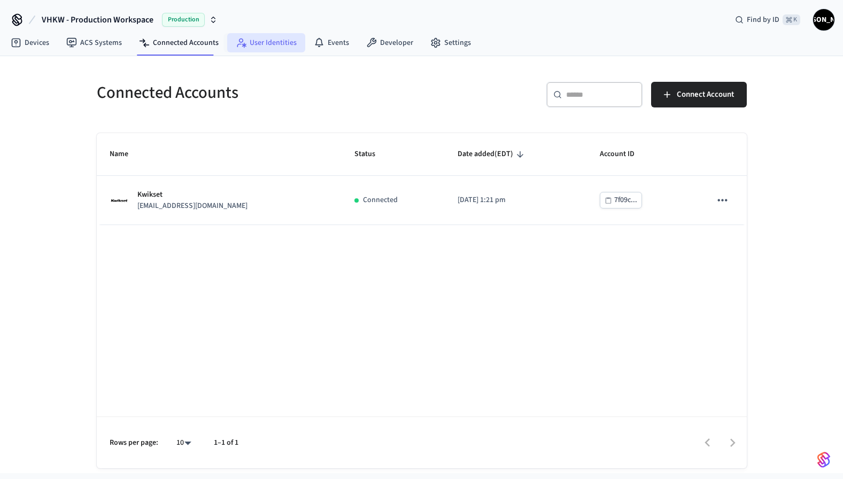
click at [266, 42] on link "User Identities" at bounding box center [266, 42] width 78 height 19
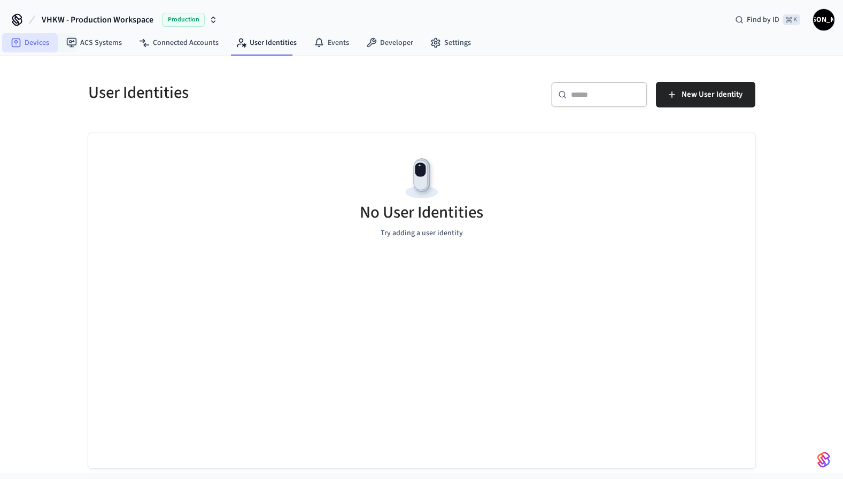
click at [45, 42] on link "Devices" at bounding box center [30, 42] width 56 height 19
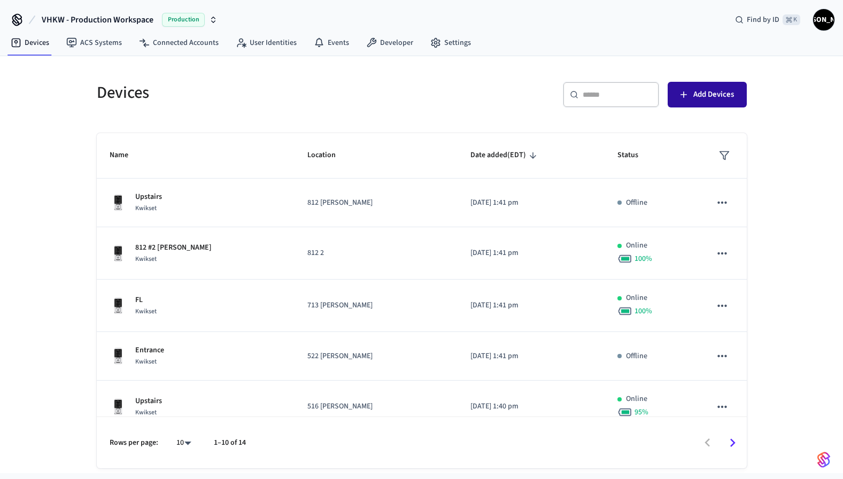
click at [709, 100] on span "Add Devices" at bounding box center [713, 95] width 41 height 14
click at [819, 212] on div "Devices ​ ​ Add Devices Name Location Date added (EDT) Status Upstairs Kwikset …" at bounding box center [421, 264] width 843 height 417
click at [807, 268] on div "Devices ​ ​ Add Devices Name Location Date added (EDT) Status Upstairs Kwikset …" at bounding box center [421, 264] width 843 height 417
